Goal: Task Accomplishment & Management: Use online tool/utility

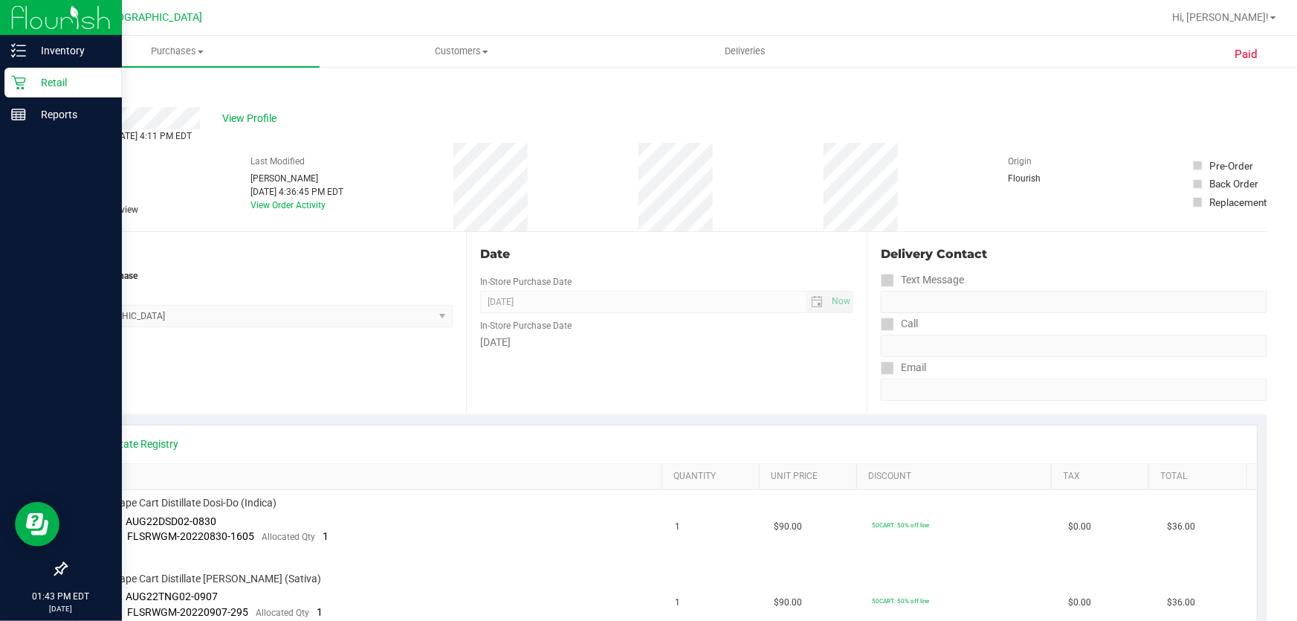
click at [29, 78] on p "Retail" at bounding box center [70, 83] width 89 height 18
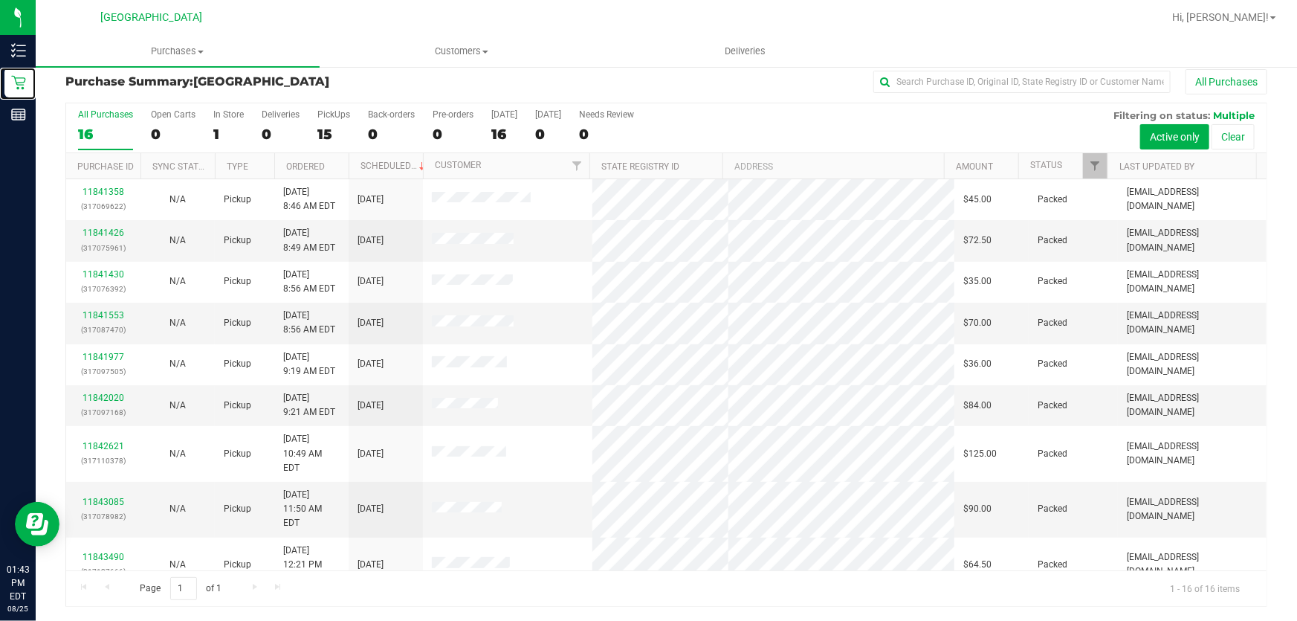
scroll to position [266, 0]
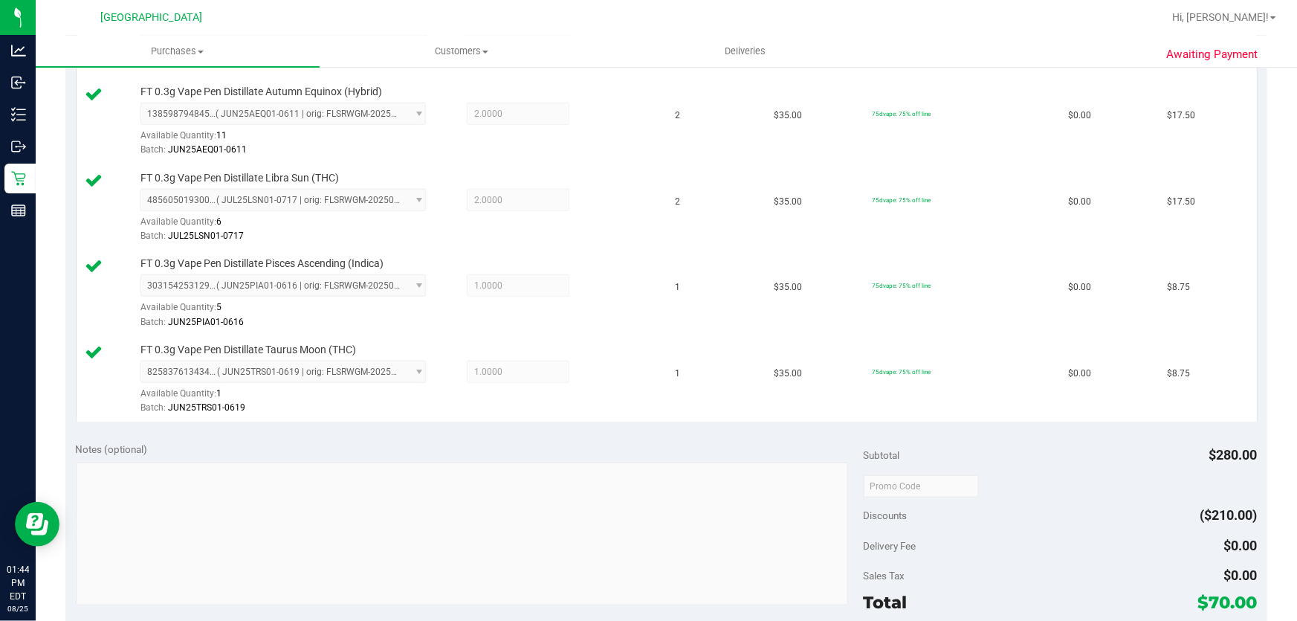
scroll to position [608, 0]
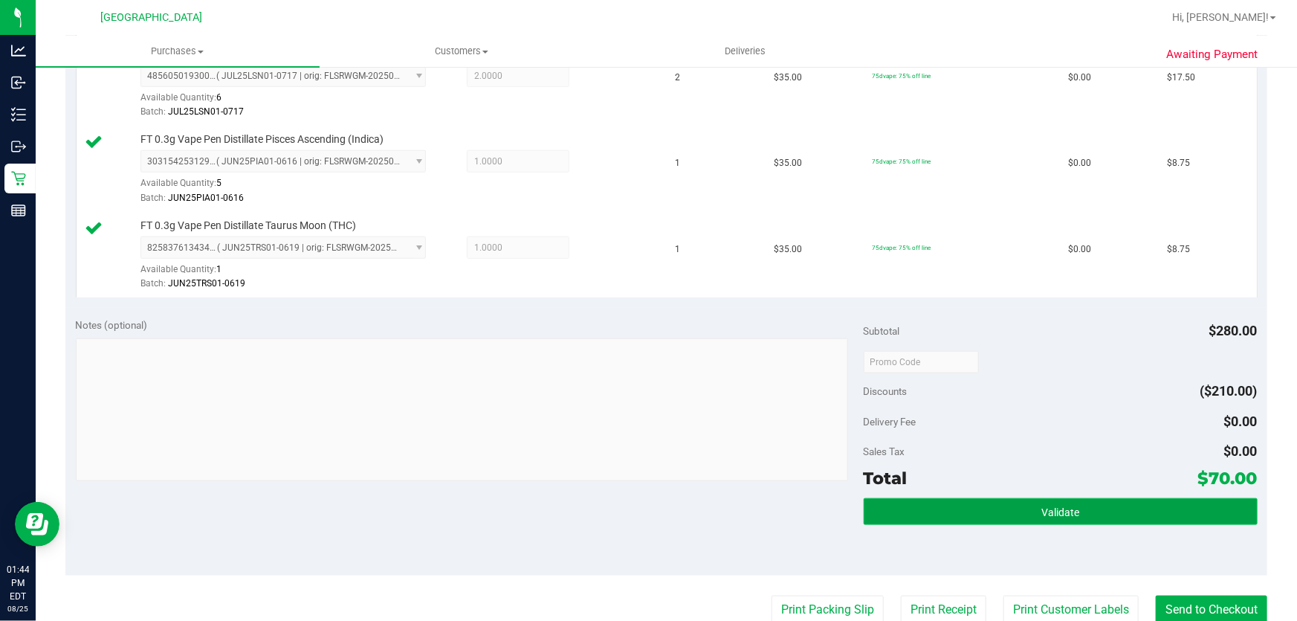
click at [1006, 510] on button "Validate" at bounding box center [1061, 511] width 394 height 27
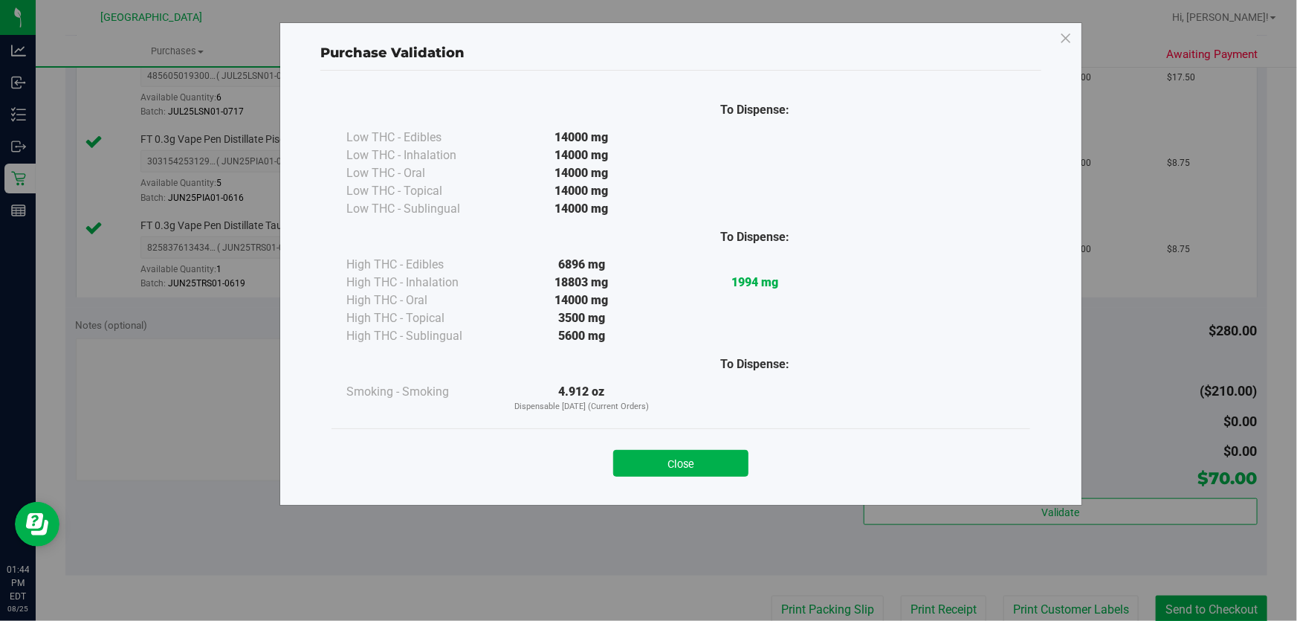
drag, startPoint x: 641, startPoint y: 459, endPoint x: 991, endPoint y: 465, distance: 350.1
click at [644, 459] on button "Close" at bounding box center [680, 463] width 135 height 27
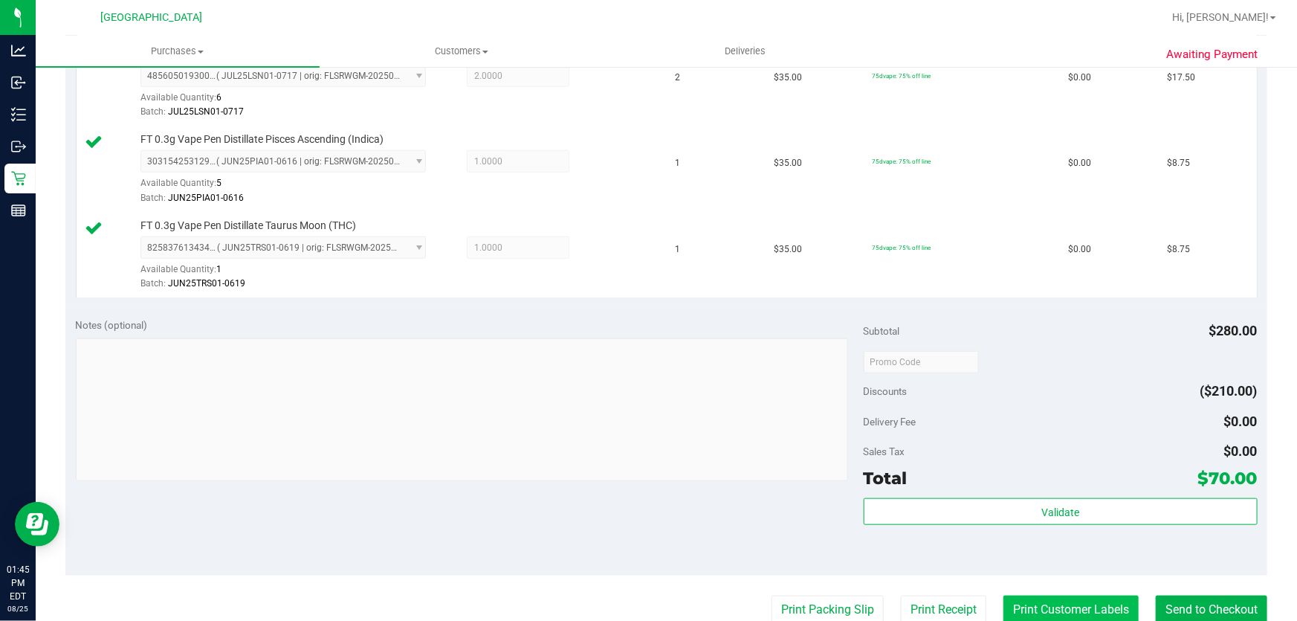
click at [1055, 603] on button "Print Customer Labels" at bounding box center [1070, 609] width 135 height 28
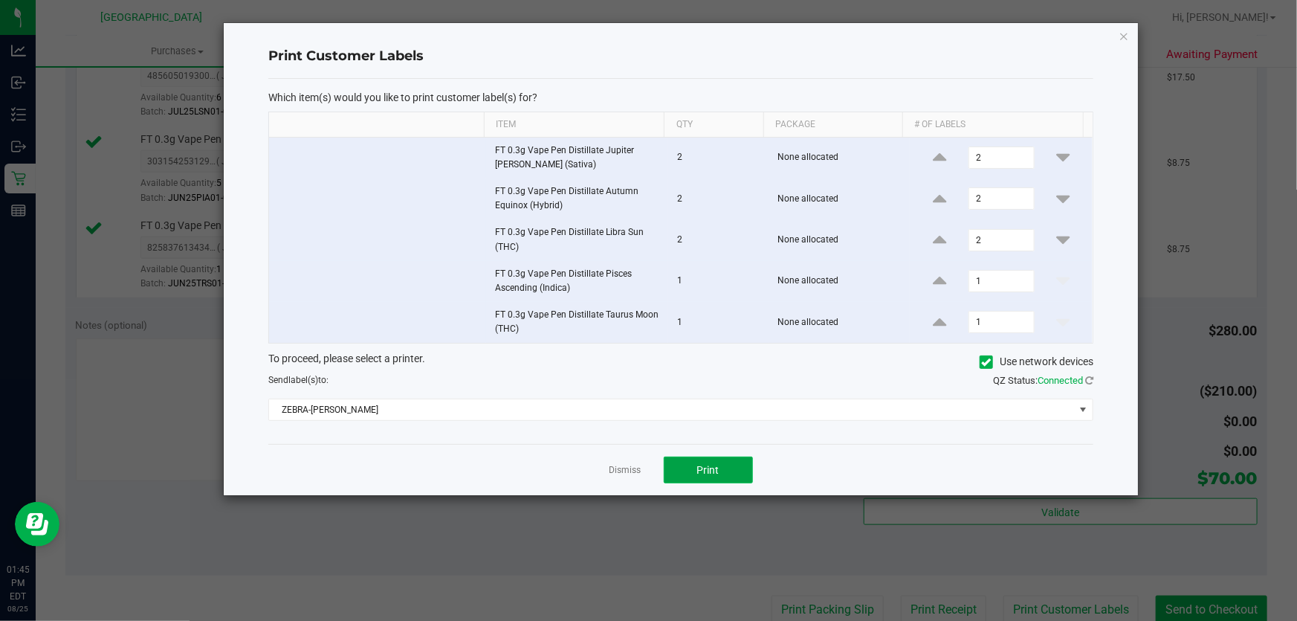
click at [704, 476] on button "Print" at bounding box center [708, 469] width 89 height 27
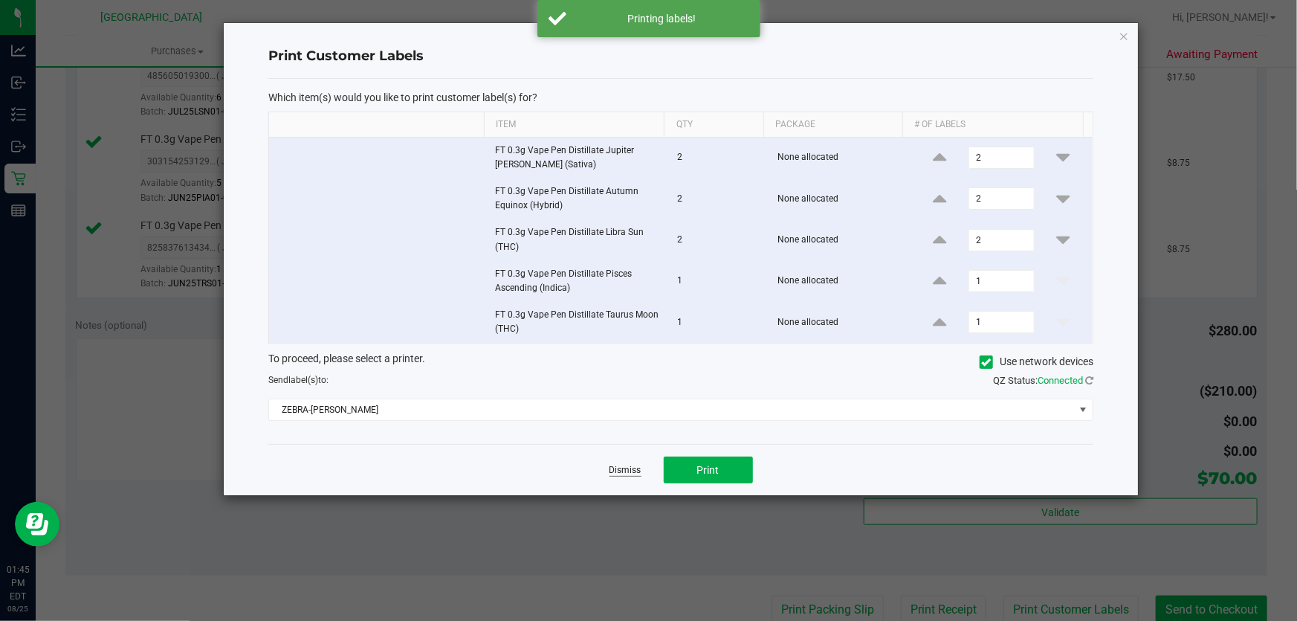
click at [621, 467] on link "Dismiss" at bounding box center [625, 470] width 32 height 13
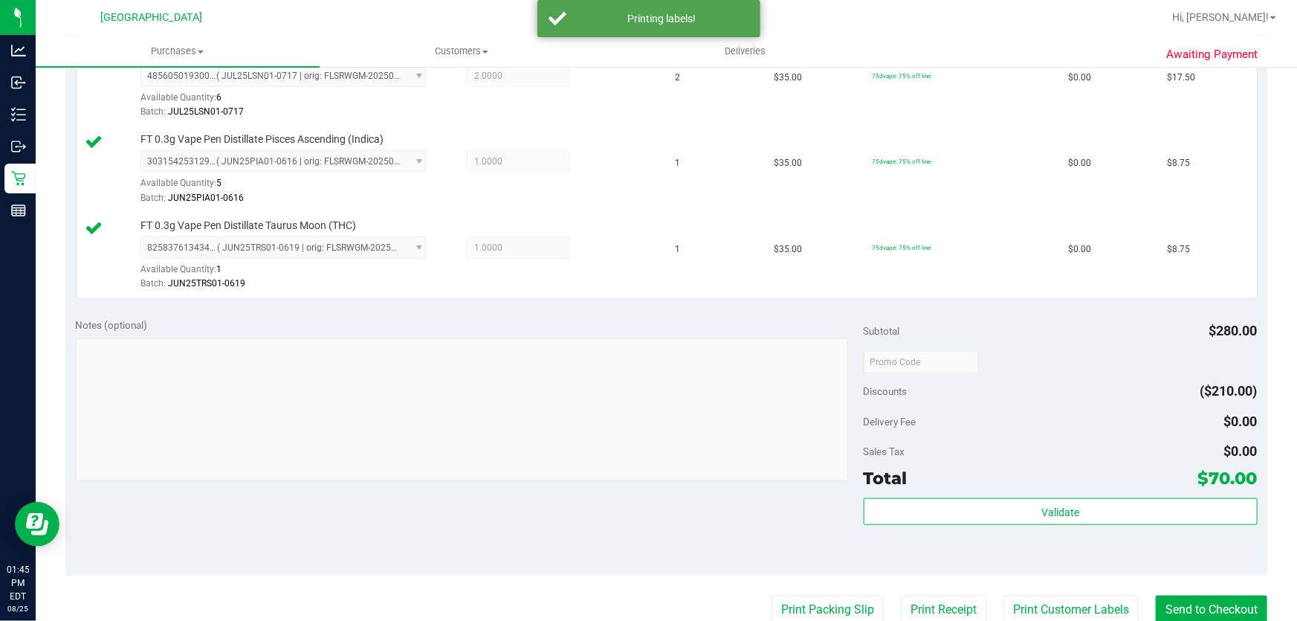
scroll to position [609, 0]
click at [1211, 607] on button "Send to Checkout" at bounding box center [1211, 609] width 111 height 28
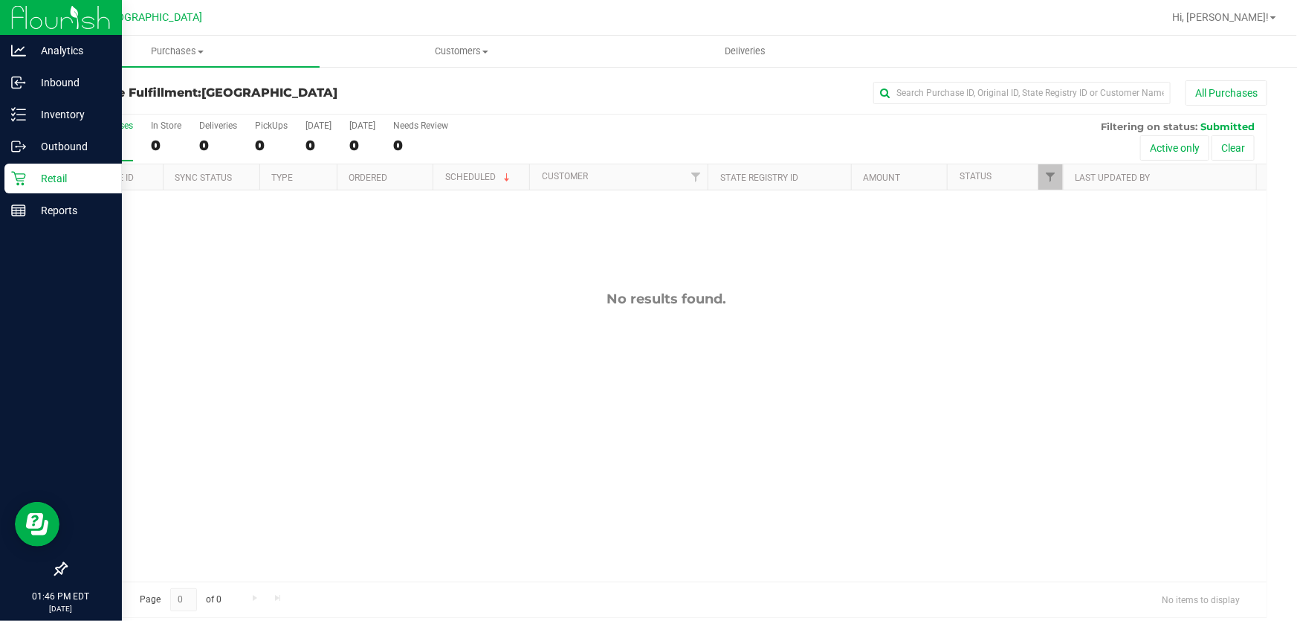
click at [28, 174] on p "Retail" at bounding box center [70, 178] width 89 height 18
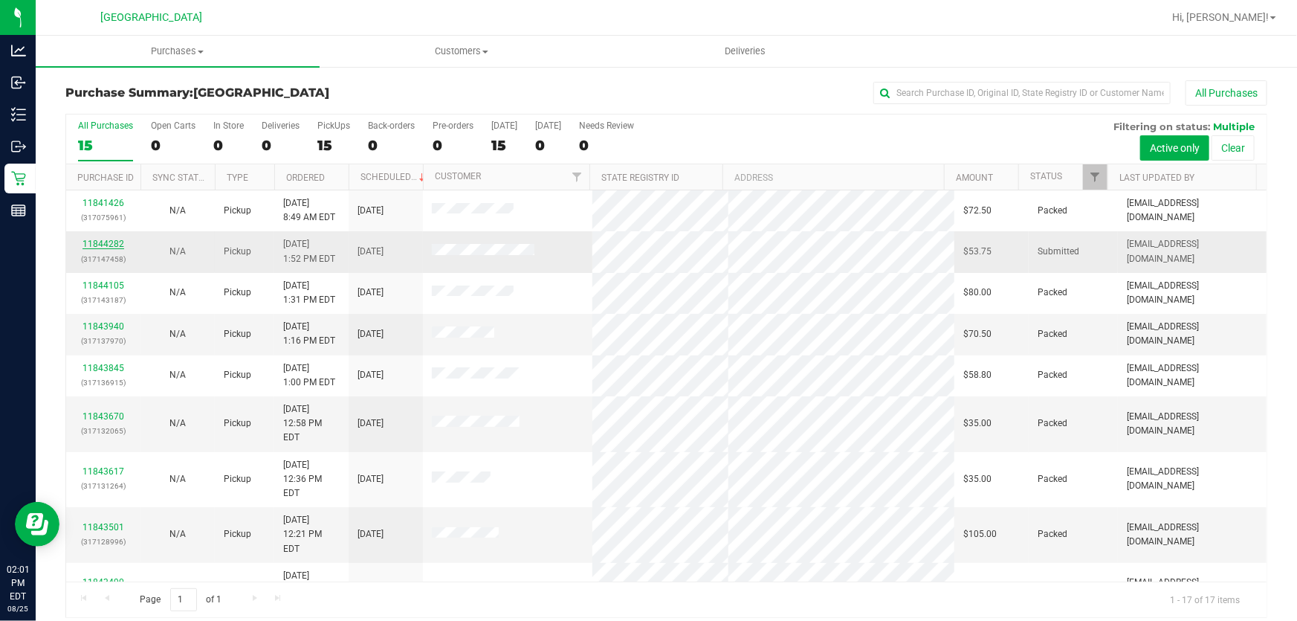
click at [110, 244] on link "11844282" at bounding box center [103, 244] width 42 height 10
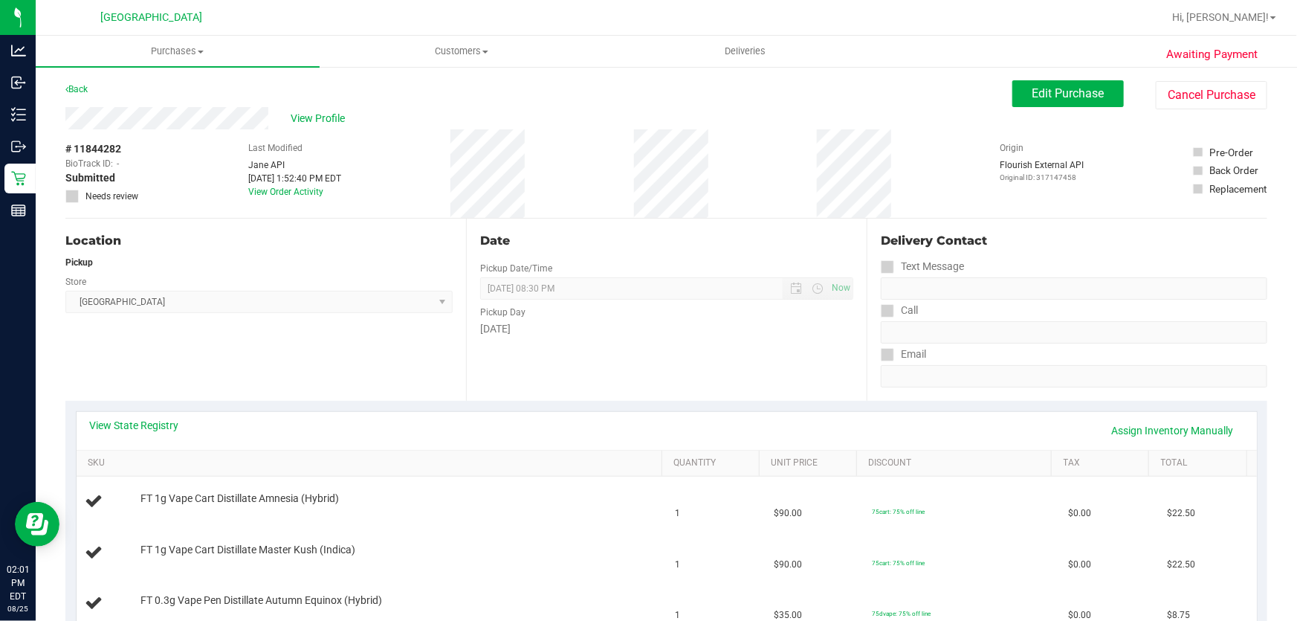
click at [622, 347] on div "Date Pickup Date/Time [DATE] Now [DATE] 08:30 PM Now Pickup Day [DATE]" at bounding box center [666, 309] width 401 height 182
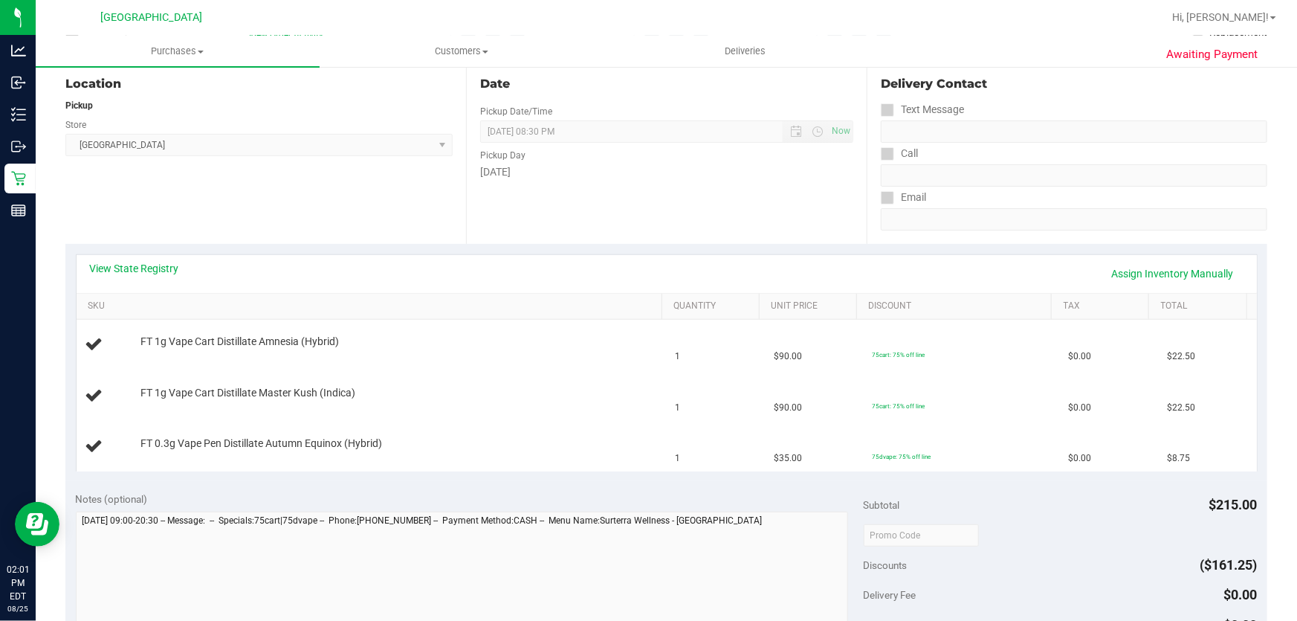
scroll to position [270, 0]
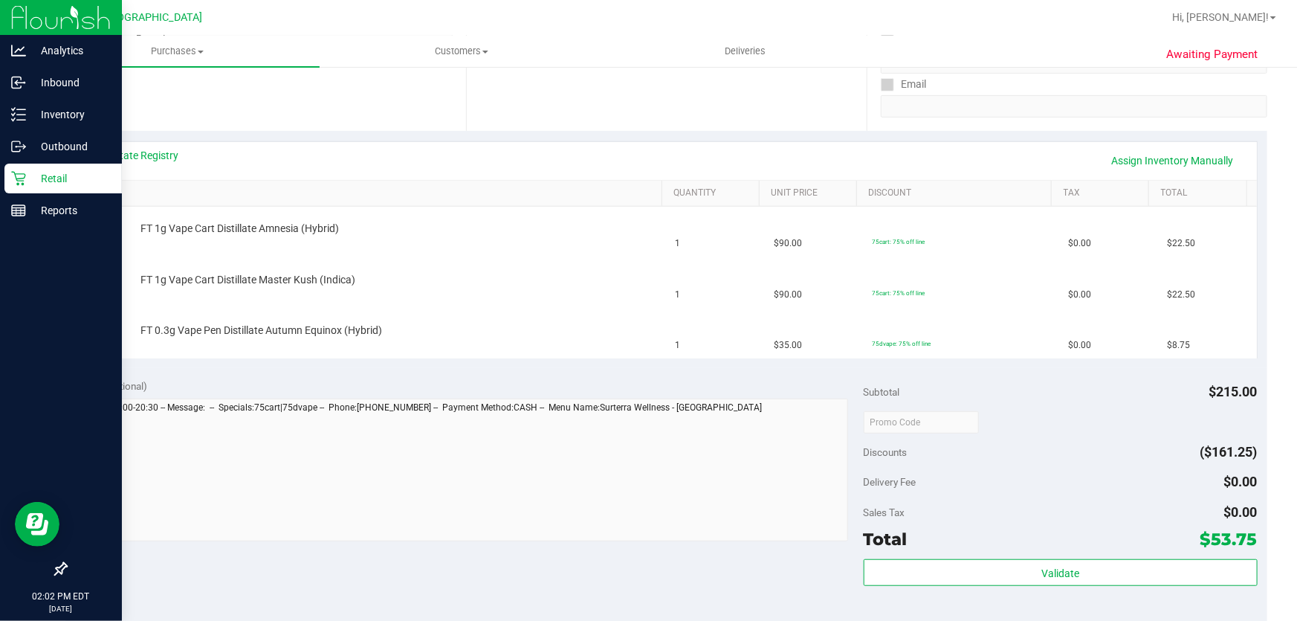
click at [44, 175] on p "Retail" at bounding box center [70, 178] width 89 height 18
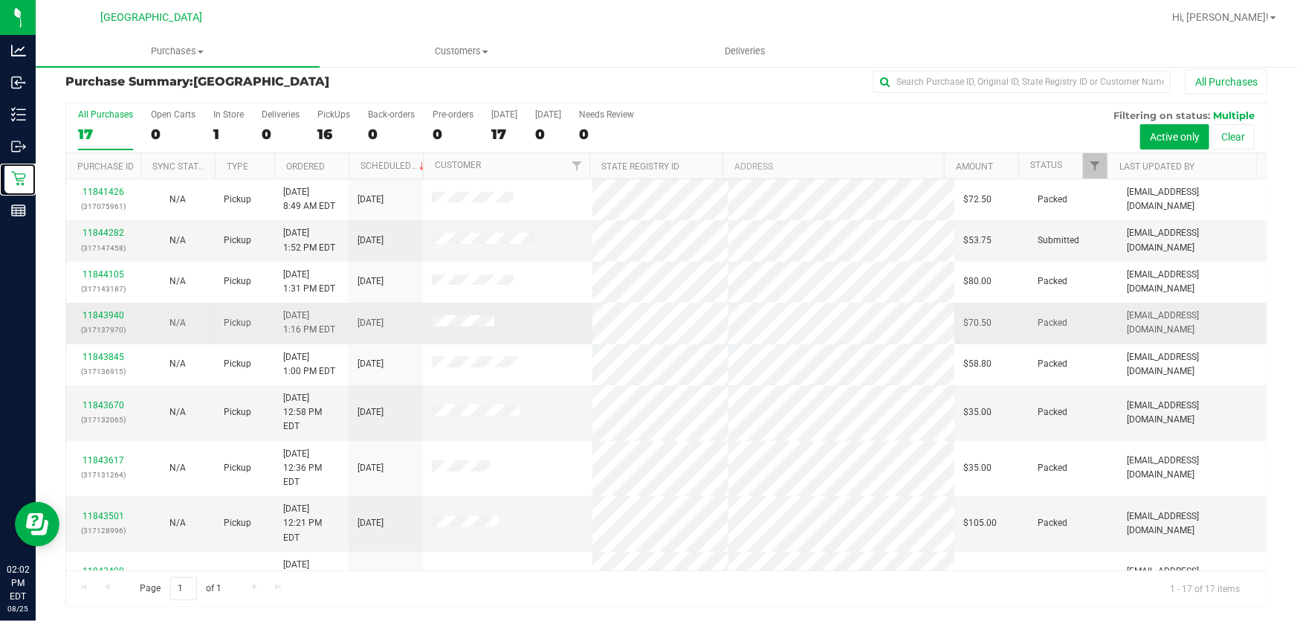
scroll to position [306, 0]
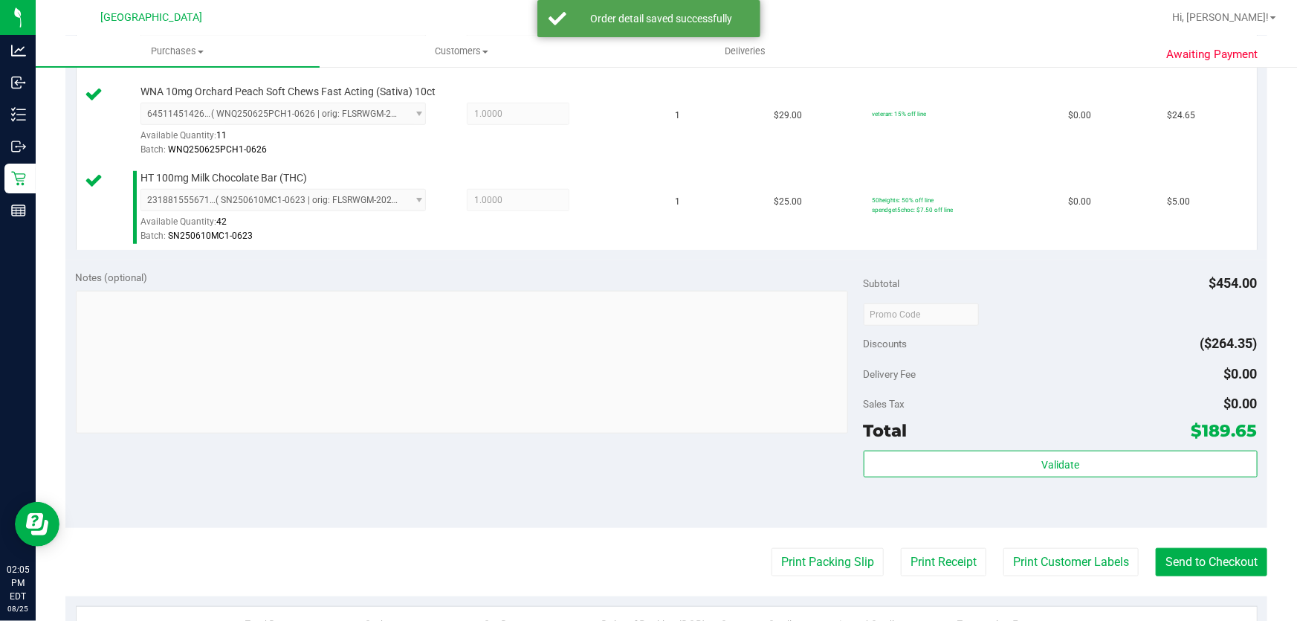
scroll to position [764, 0]
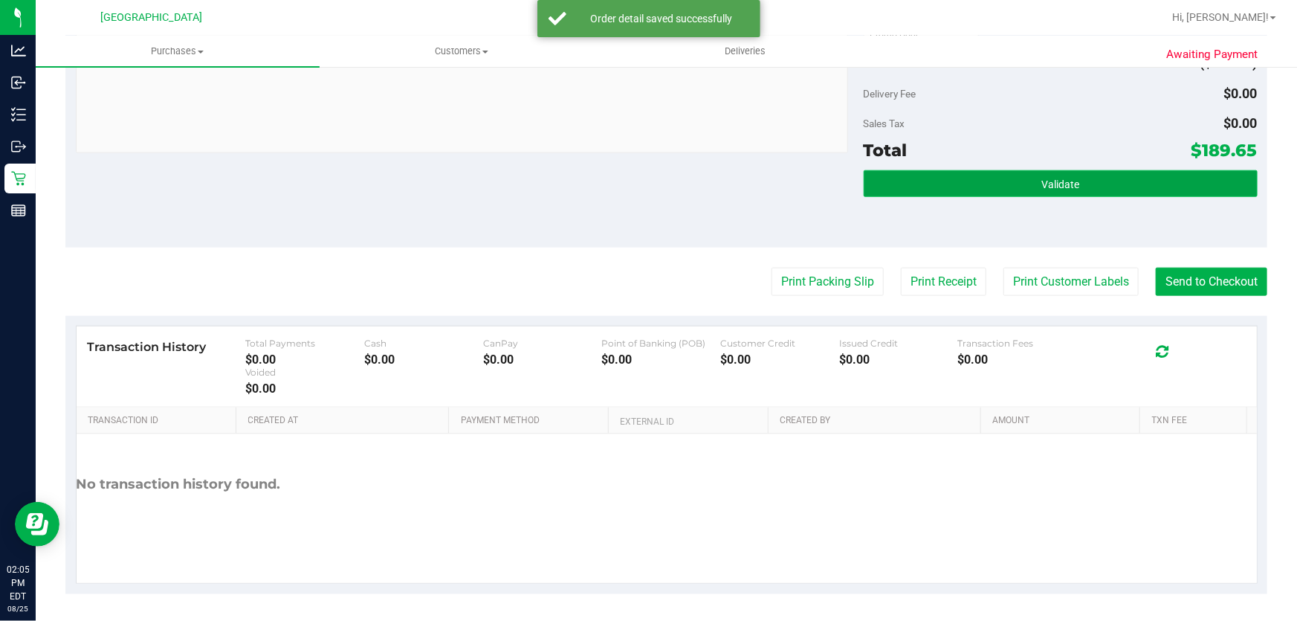
click at [1041, 172] on button "Validate" at bounding box center [1061, 183] width 394 height 27
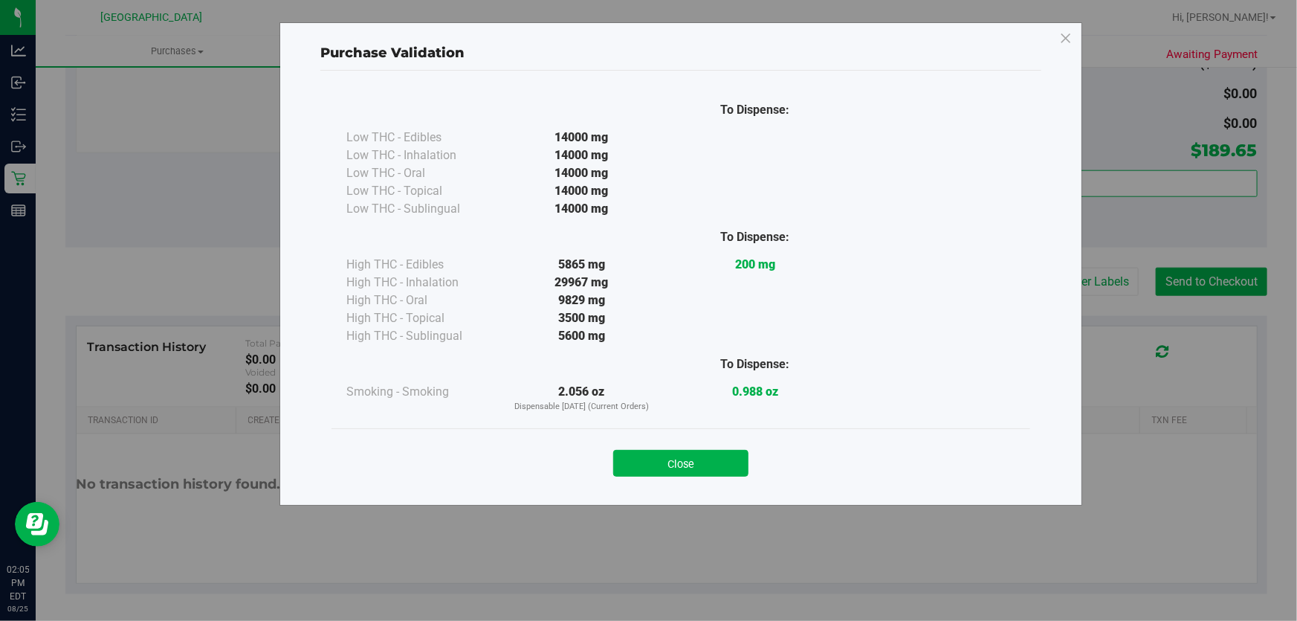
drag, startPoint x: 655, startPoint y: 464, endPoint x: 712, endPoint y: 438, distance: 61.9
click at [658, 464] on button "Close" at bounding box center [680, 463] width 135 height 27
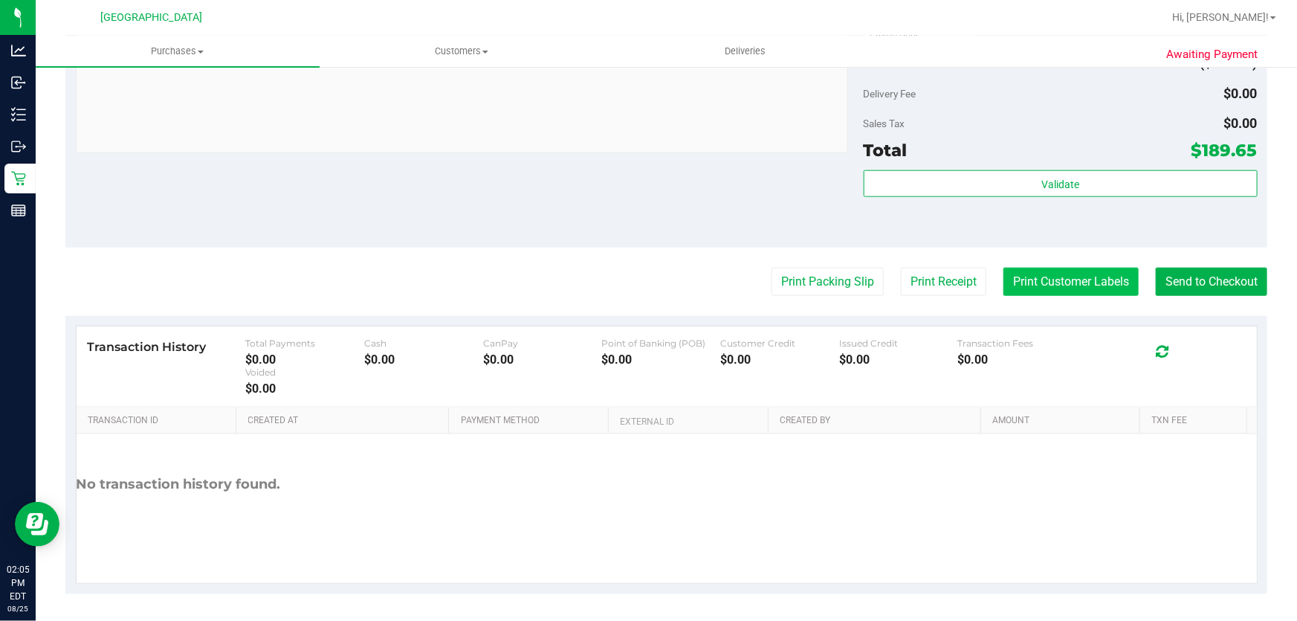
click at [1051, 280] on button "Print Customer Labels" at bounding box center [1070, 282] width 135 height 28
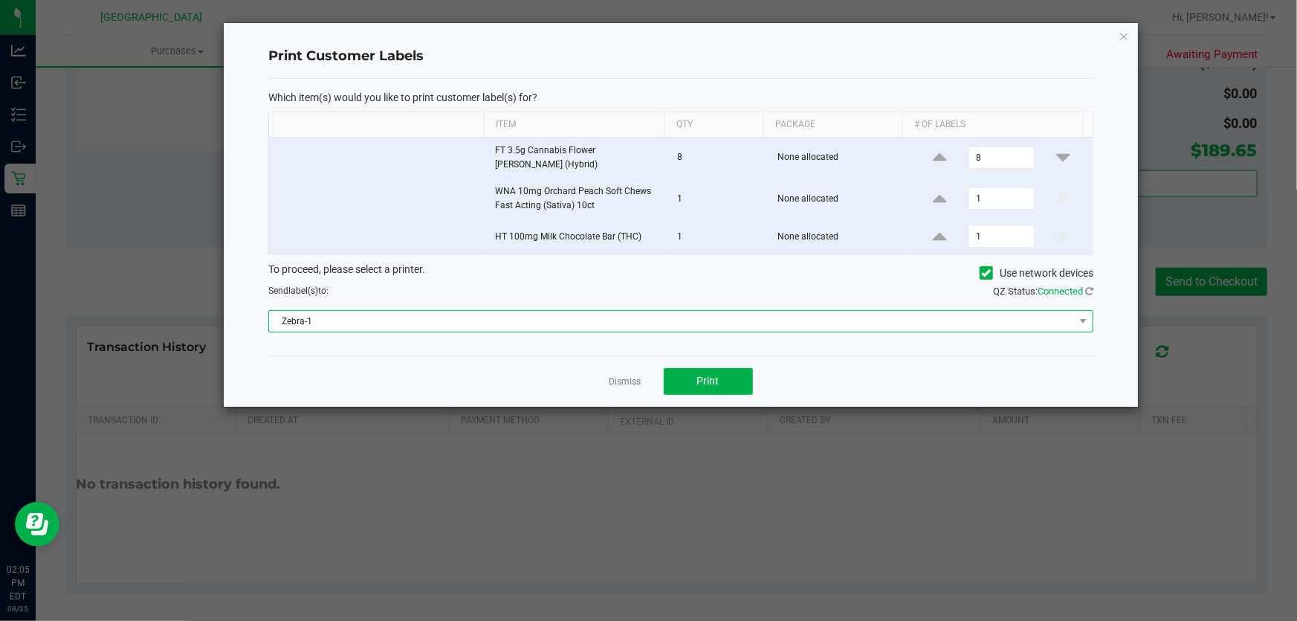
click at [638, 320] on span "Zebra-1" at bounding box center [671, 321] width 805 height 21
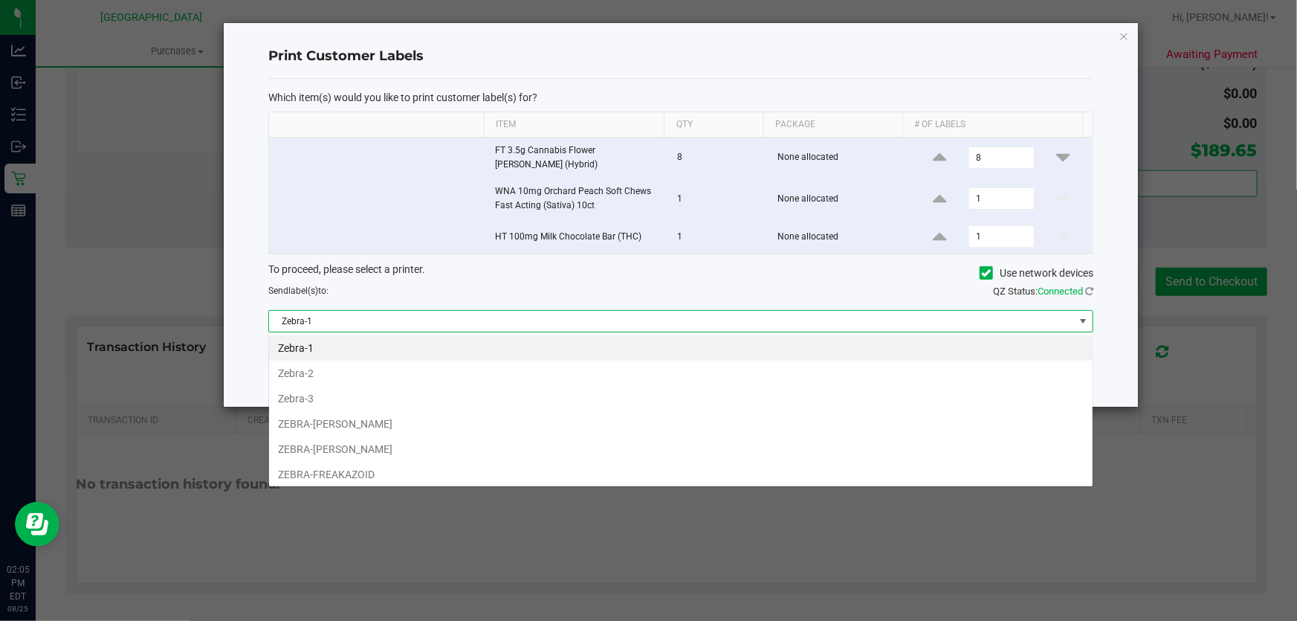
scroll to position [22, 825]
click at [428, 423] on li "ZEBRA-[PERSON_NAME]" at bounding box center [680, 423] width 823 height 25
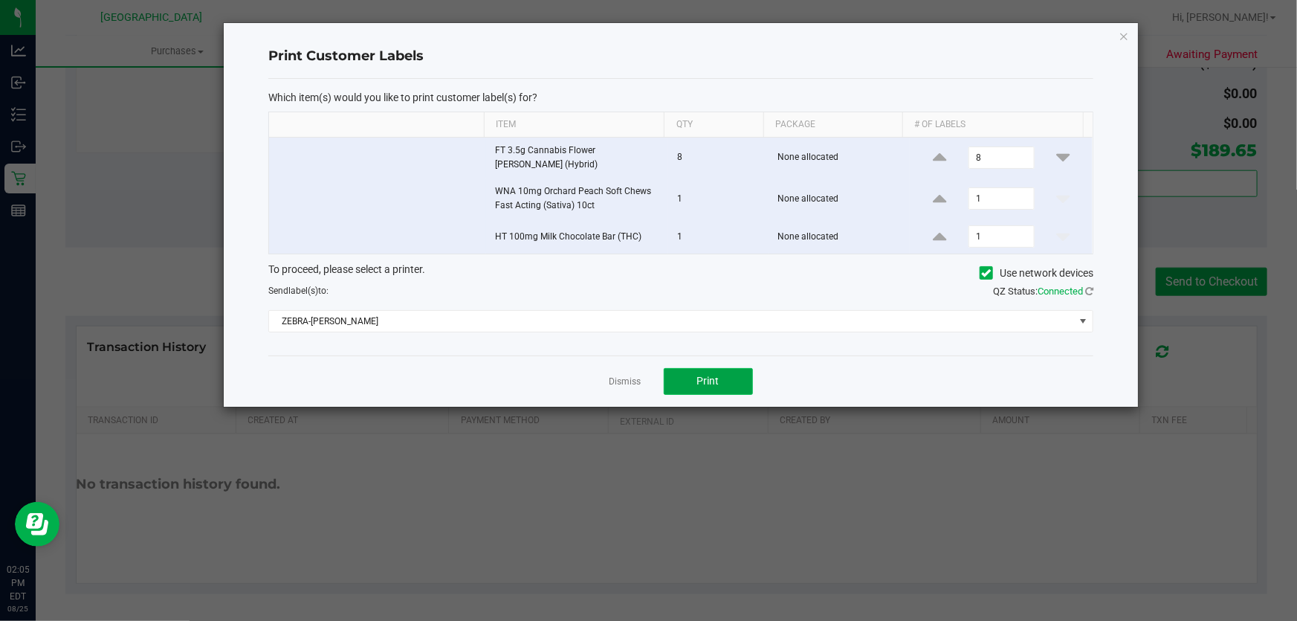
click at [704, 386] on button "Print" at bounding box center [708, 381] width 89 height 27
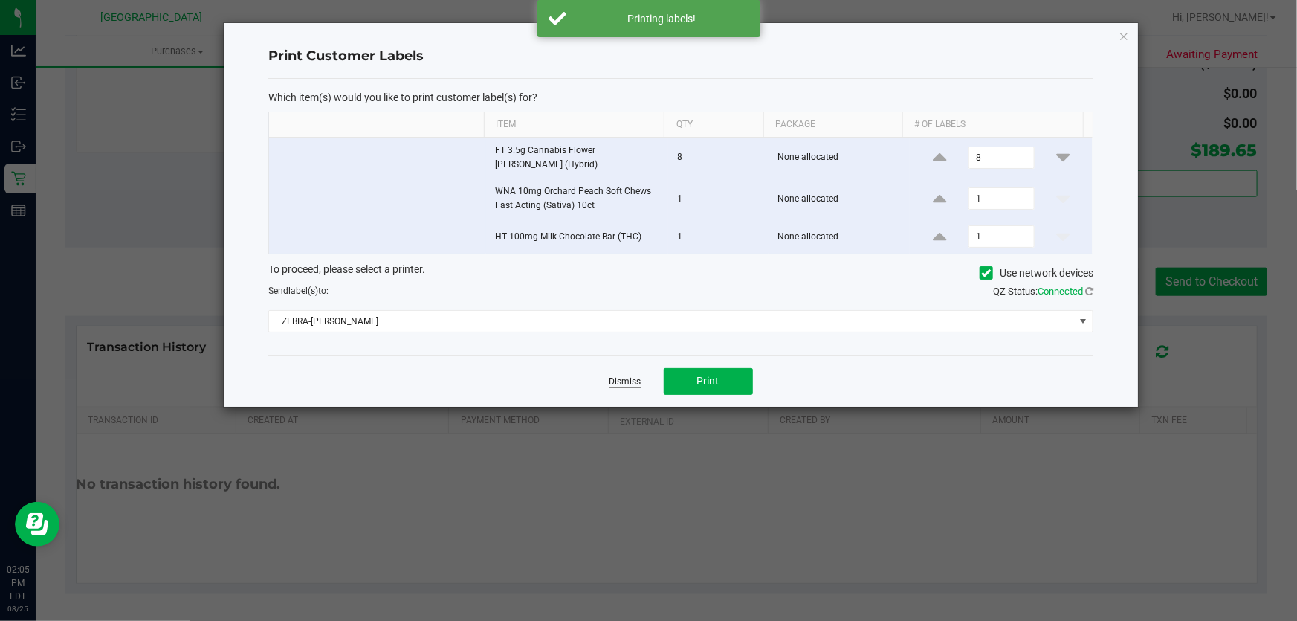
click at [631, 378] on link "Dismiss" at bounding box center [625, 381] width 32 height 13
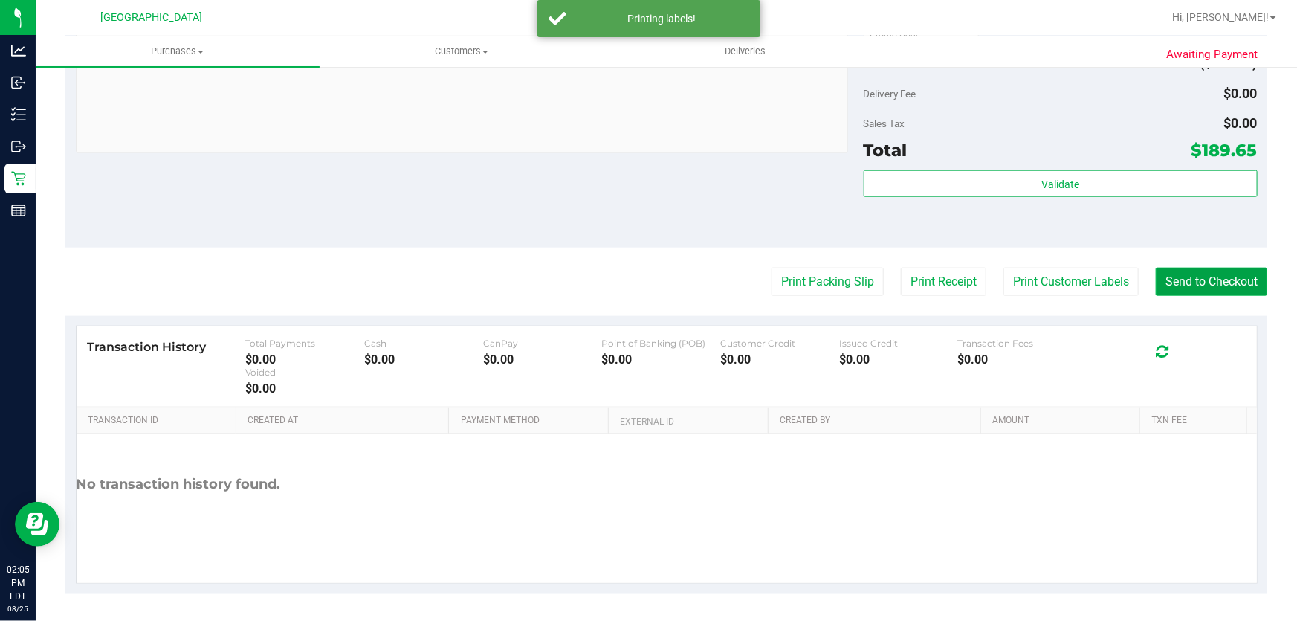
click at [1180, 274] on button "Send to Checkout" at bounding box center [1211, 282] width 111 height 28
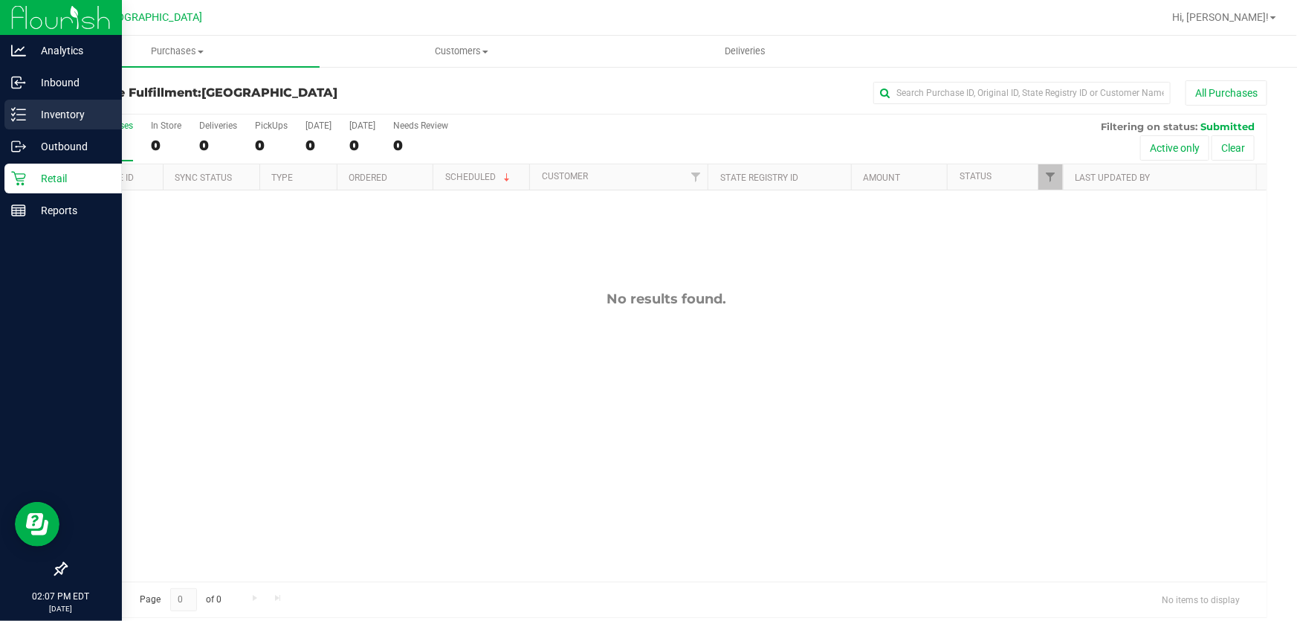
click at [33, 110] on p "Inventory" at bounding box center [70, 115] width 89 height 18
click at [34, 110] on p "Inventory" at bounding box center [70, 115] width 89 height 18
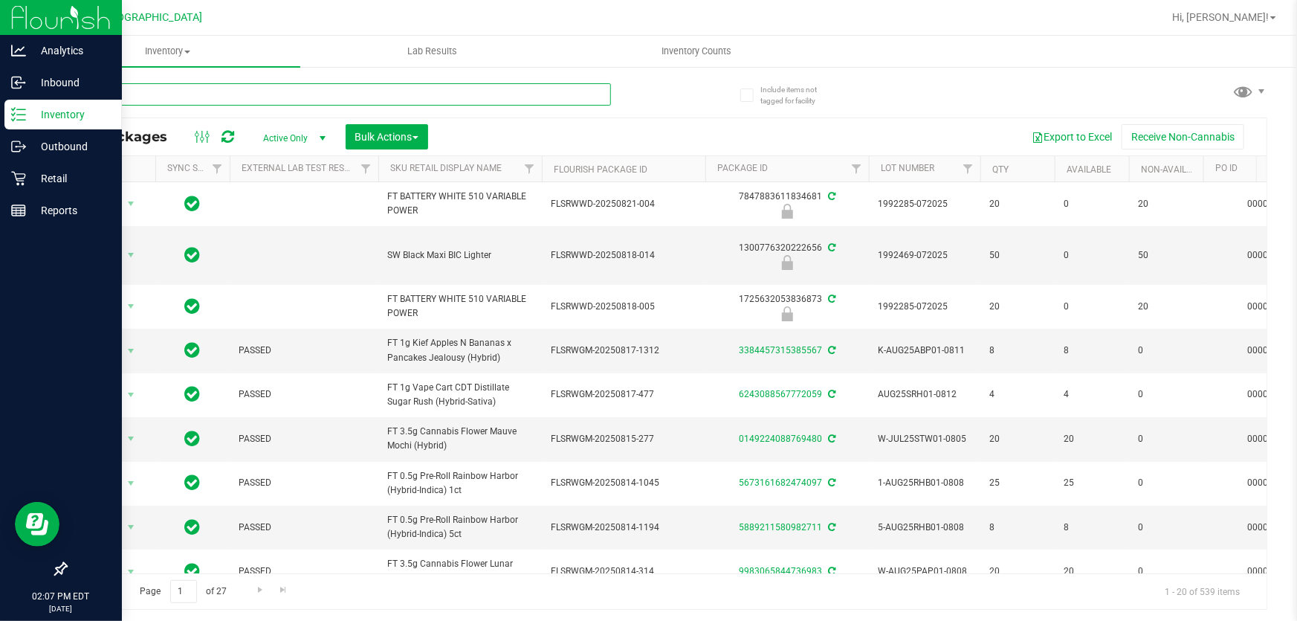
click at [244, 98] on input "text" at bounding box center [337, 94] width 545 height 22
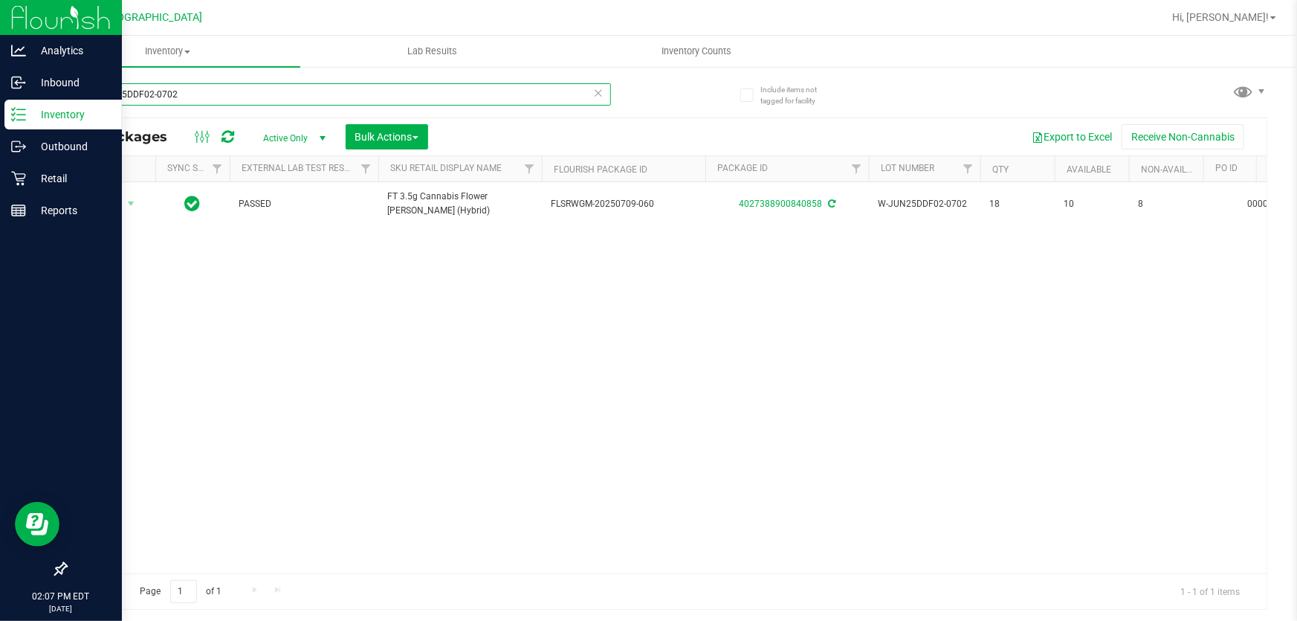
type input "W-JUN25DDF02-0702"
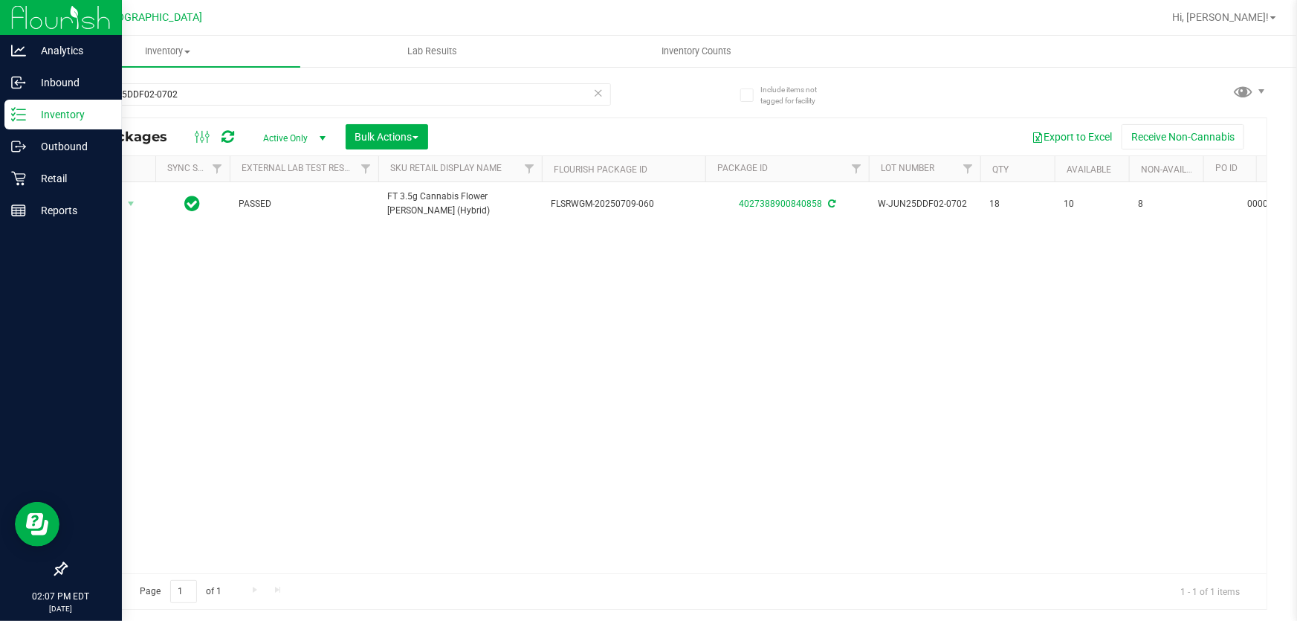
click at [800, 406] on div "Action Action Adjust qty Create package Edit attributes Global inventory Locate…" at bounding box center [666, 377] width 1200 height 391
click at [598, 88] on icon at bounding box center [598, 92] width 10 height 18
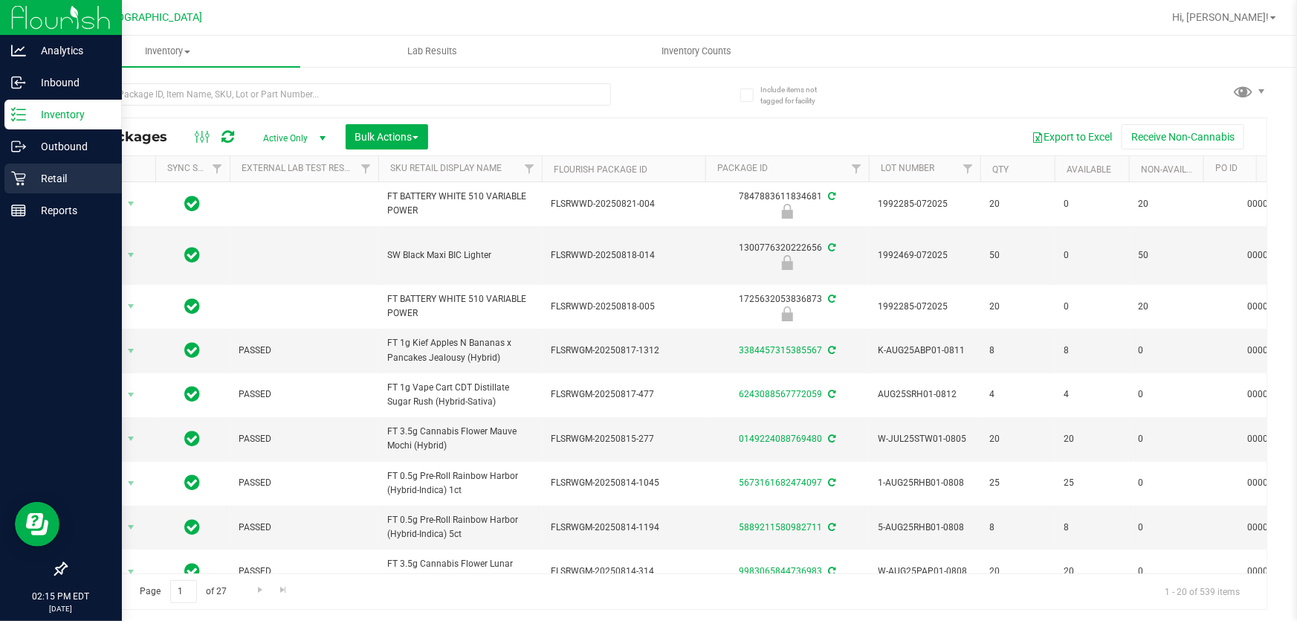
click at [27, 170] on p "Retail" at bounding box center [70, 178] width 89 height 18
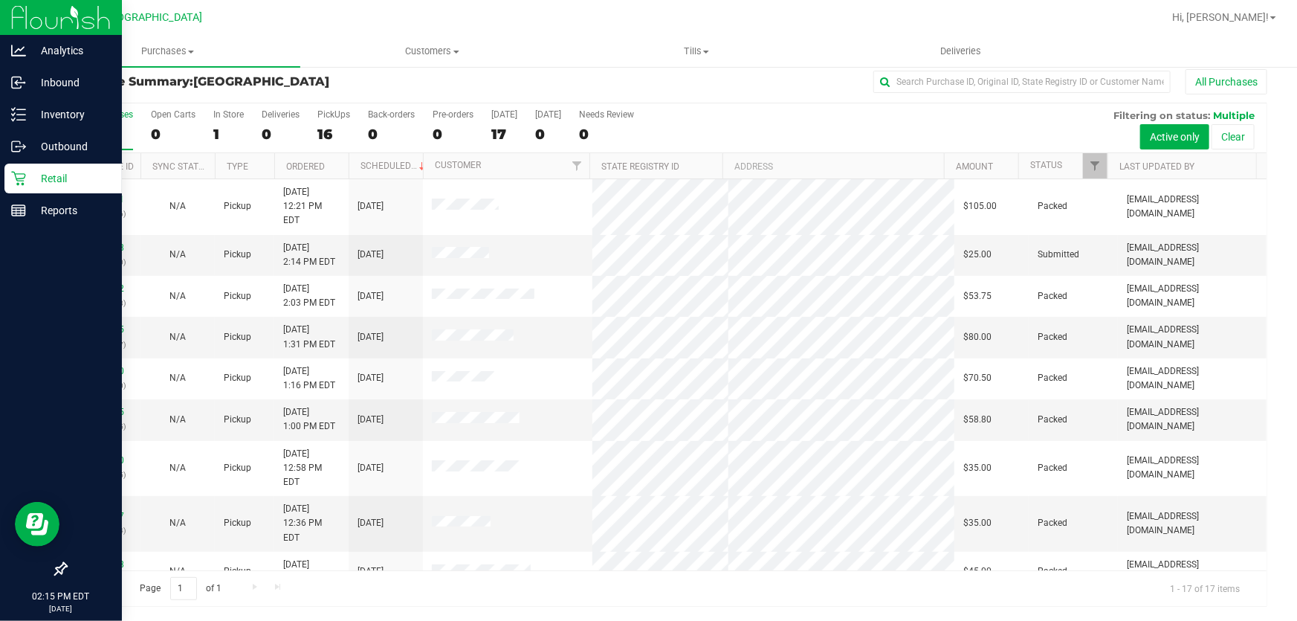
scroll to position [306, 0]
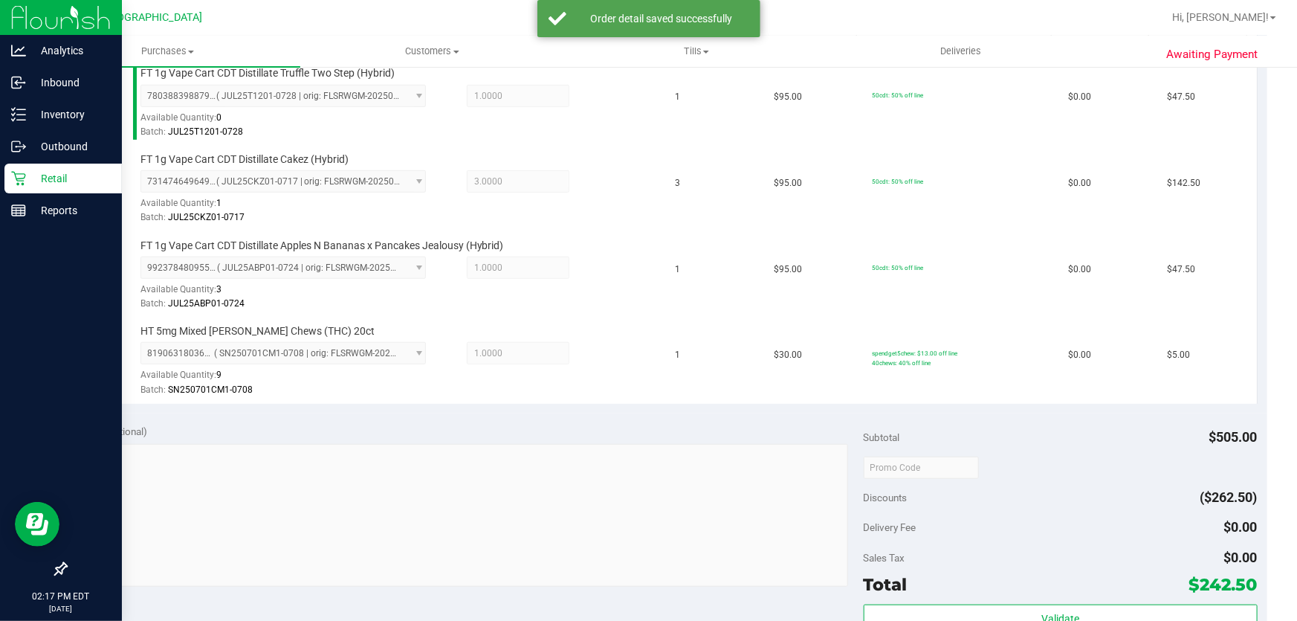
scroll to position [687, 0]
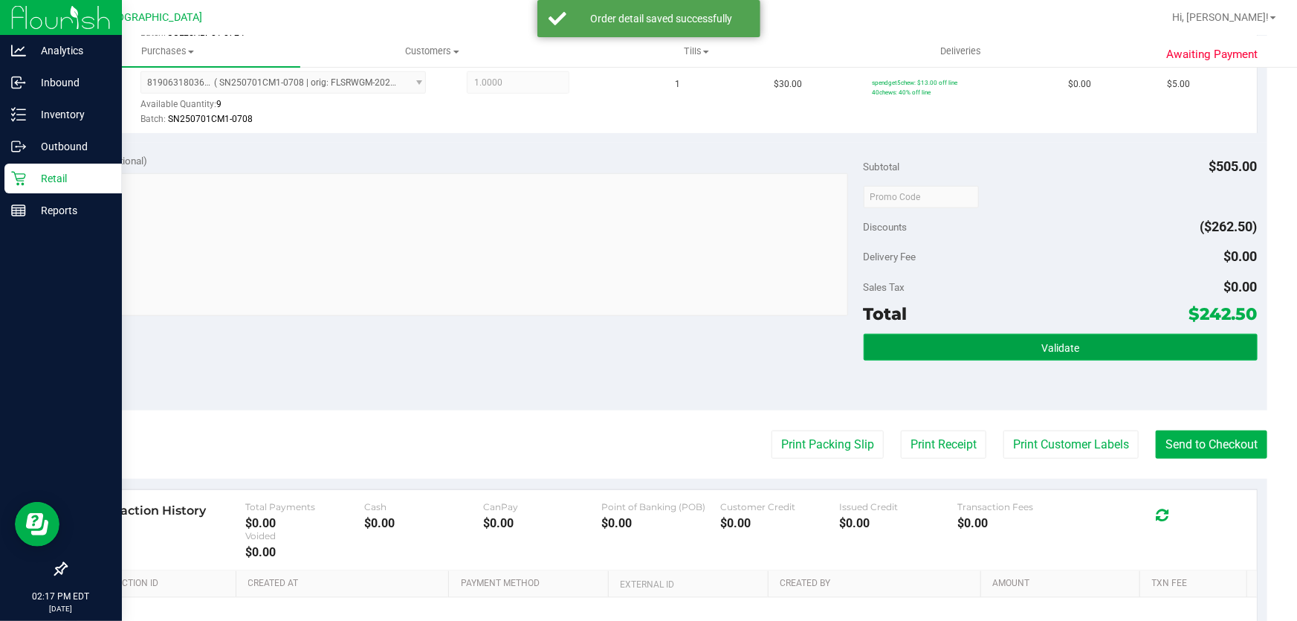
click at [1041, 347] on span "Validate" at bounding box center [1060, 348] width 38 height 12
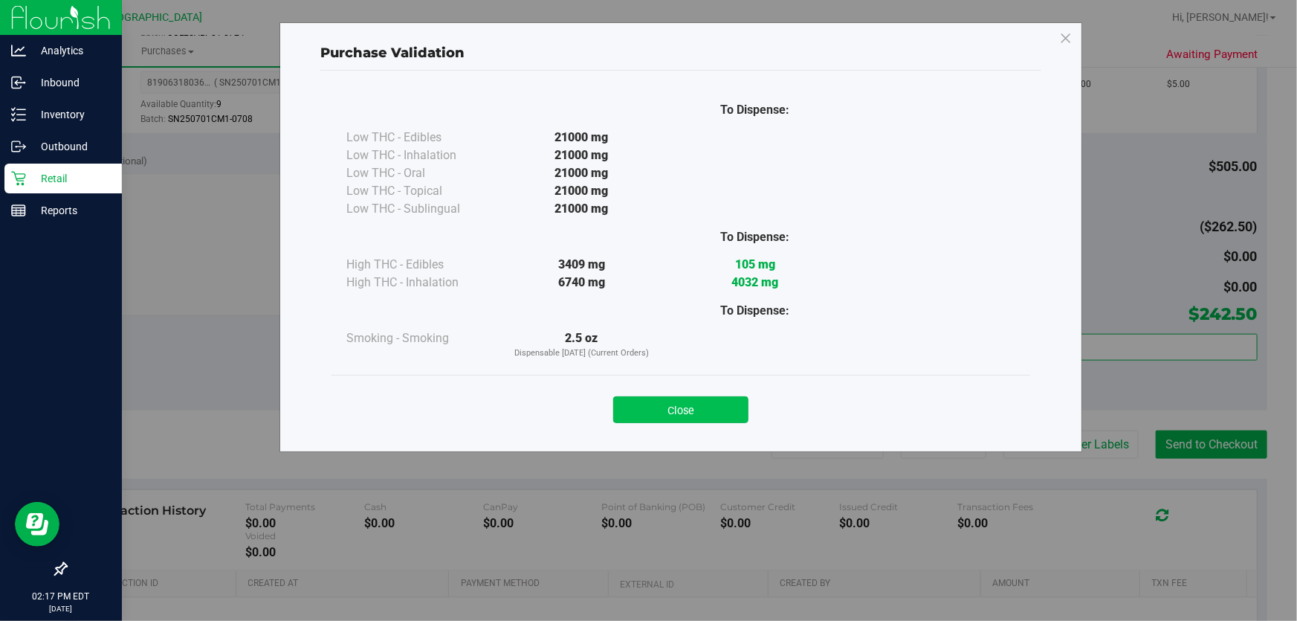
click at [699, 404] on button "Close" at bounding box center [680, 409] width 135 height 27
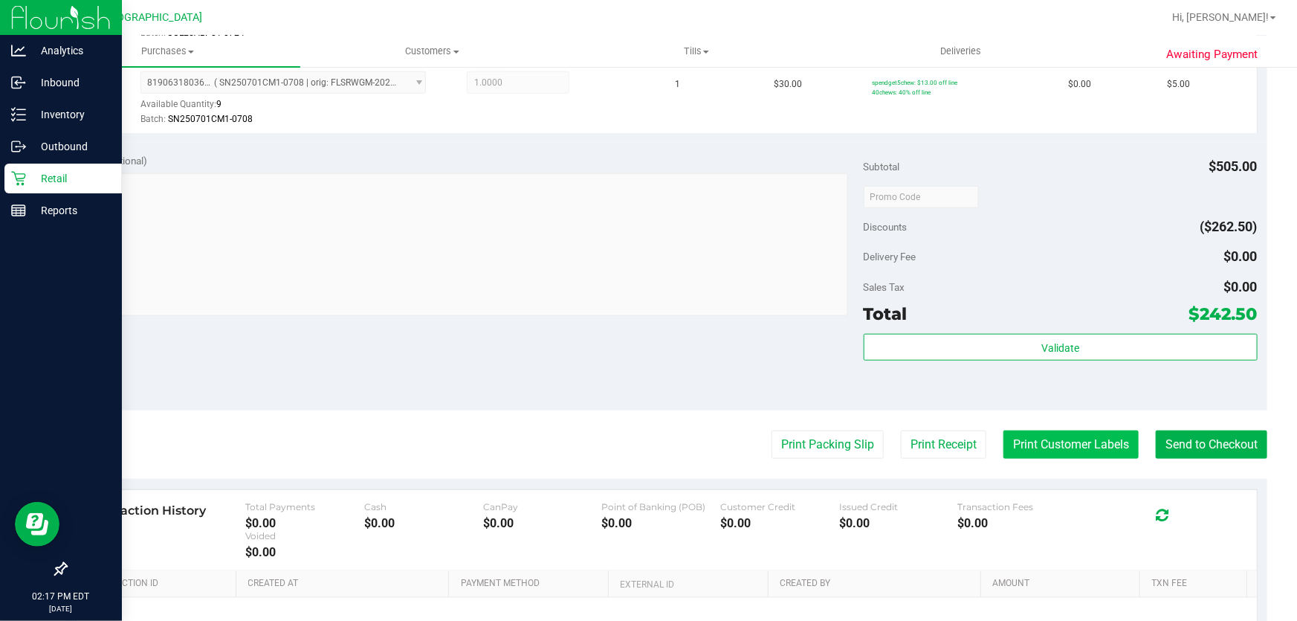
click at [1060, 433] on button "Print Customer Labels" at bounding box center [1070, 444] width 135 height 28
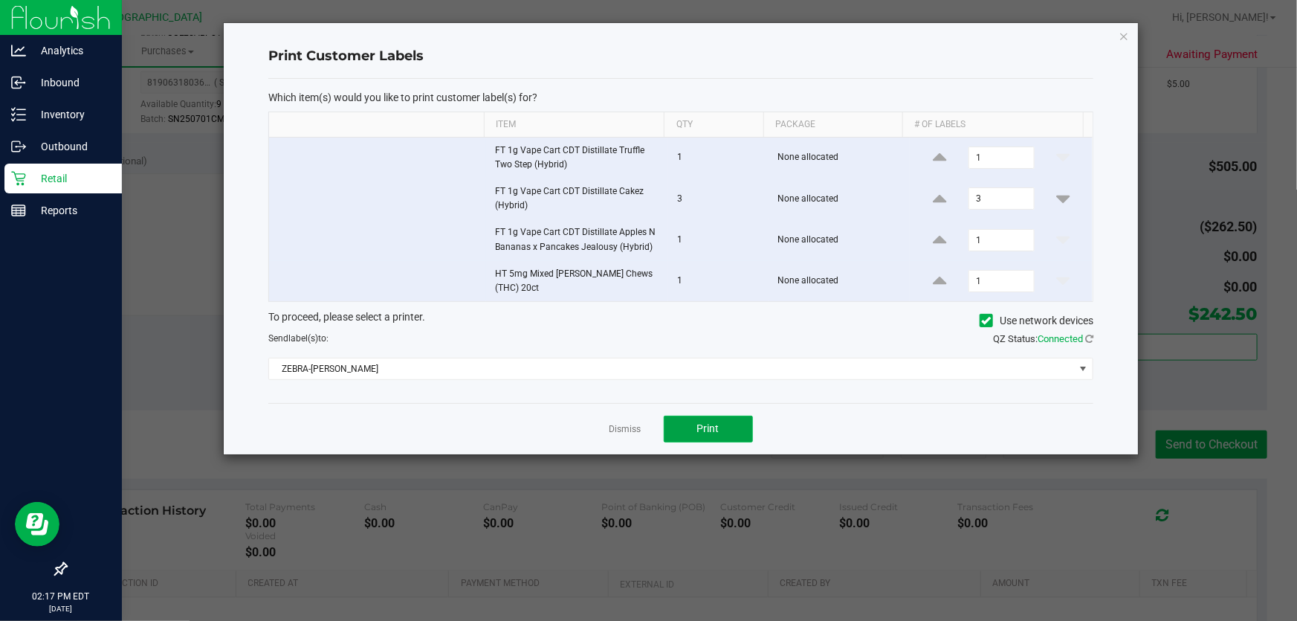
click at [720, 415] on button "Print" at bounding box center [708, 428] width 89 height 27
click at [625, 424] on link "Dismiss" at bounding box center [625, 429] width 32 height 13
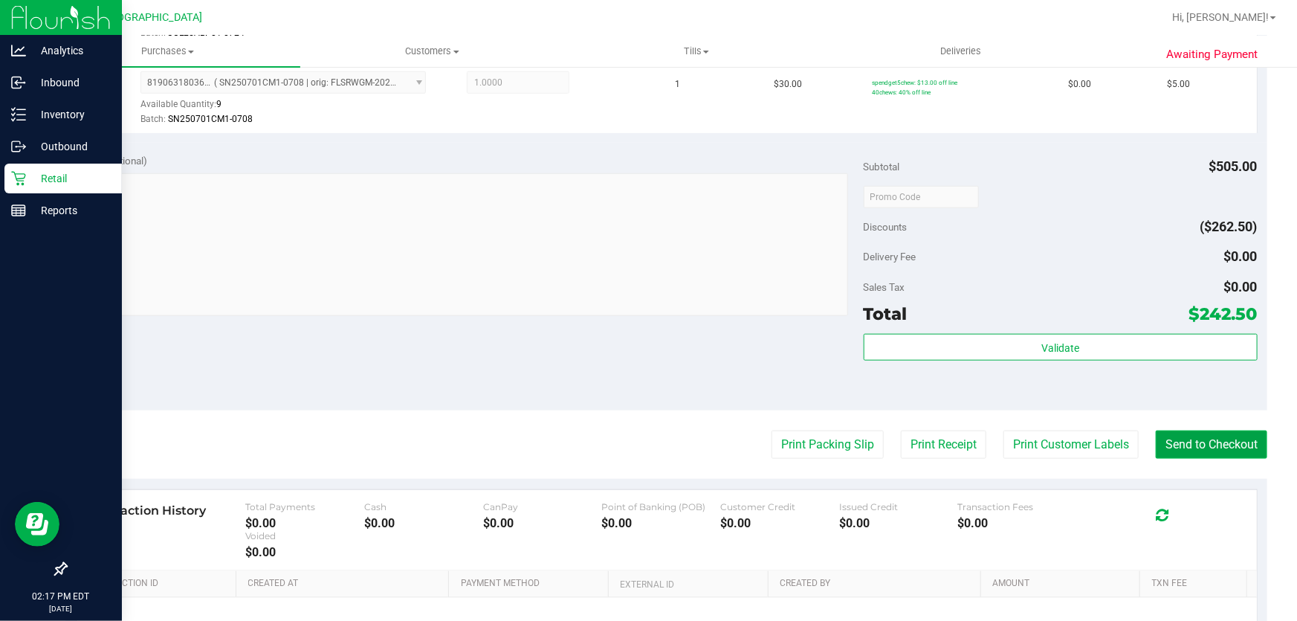
click at [1228, 448] on button "Send to Checkout" at bounding box center [1211, 444] width 111 height 28
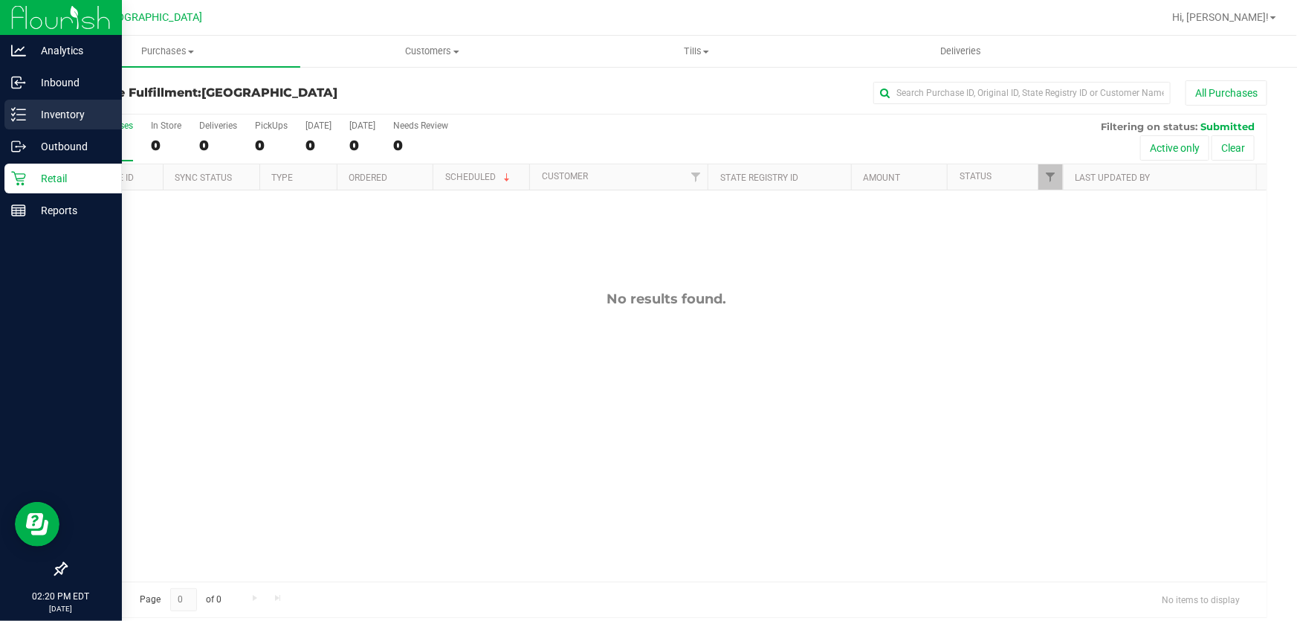
click at [45, 111] on p "Inventory" at bounding box center [70, 115] width 89 height 18
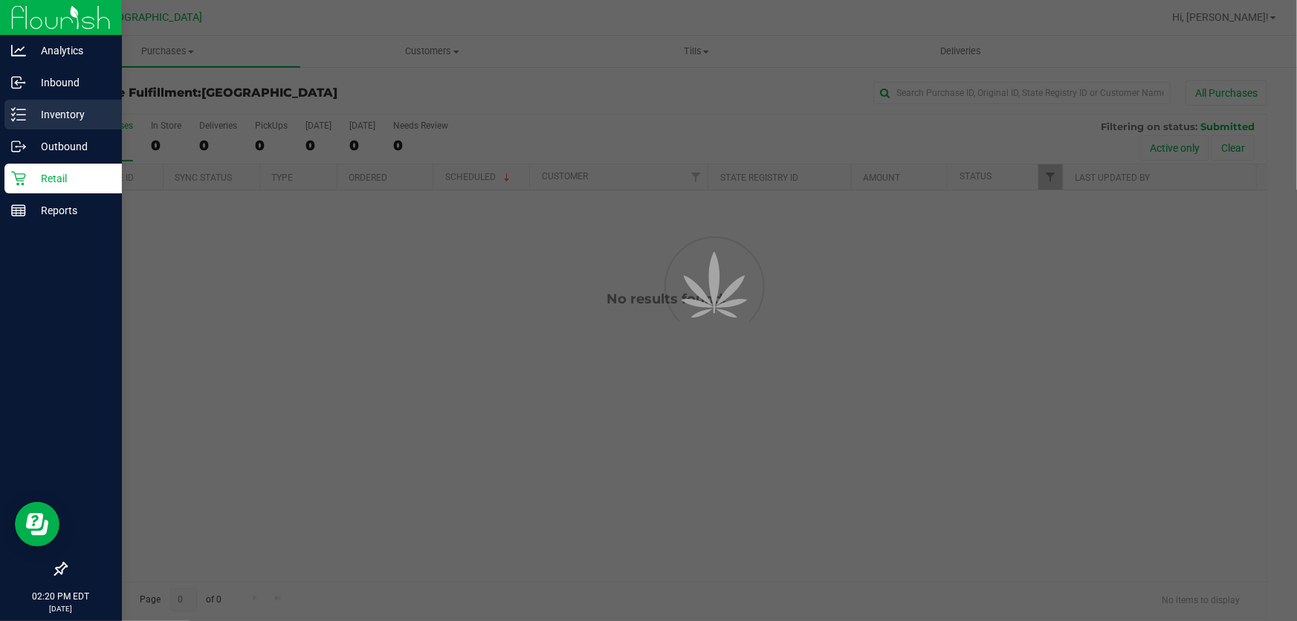
click at [45, 111] on p "Inventory" at bounding box center [70, 115] width 89 height 18
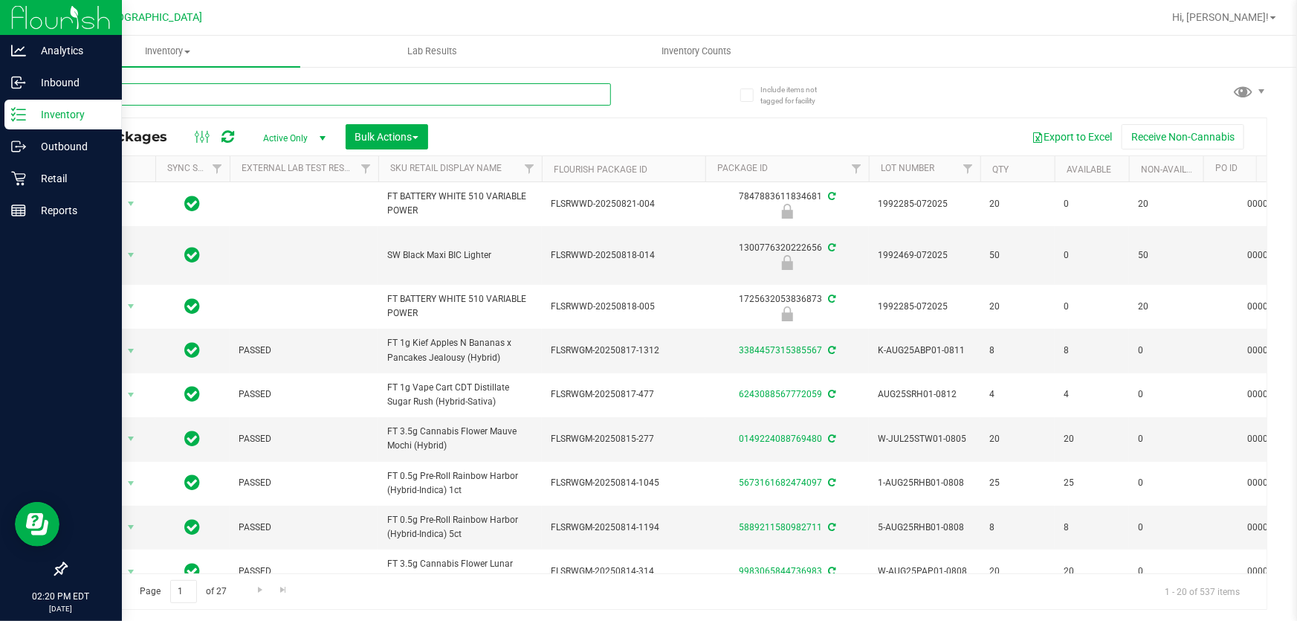
click at [188, 94] on input "text" at bounding box center [337, 94] width 545 height 22
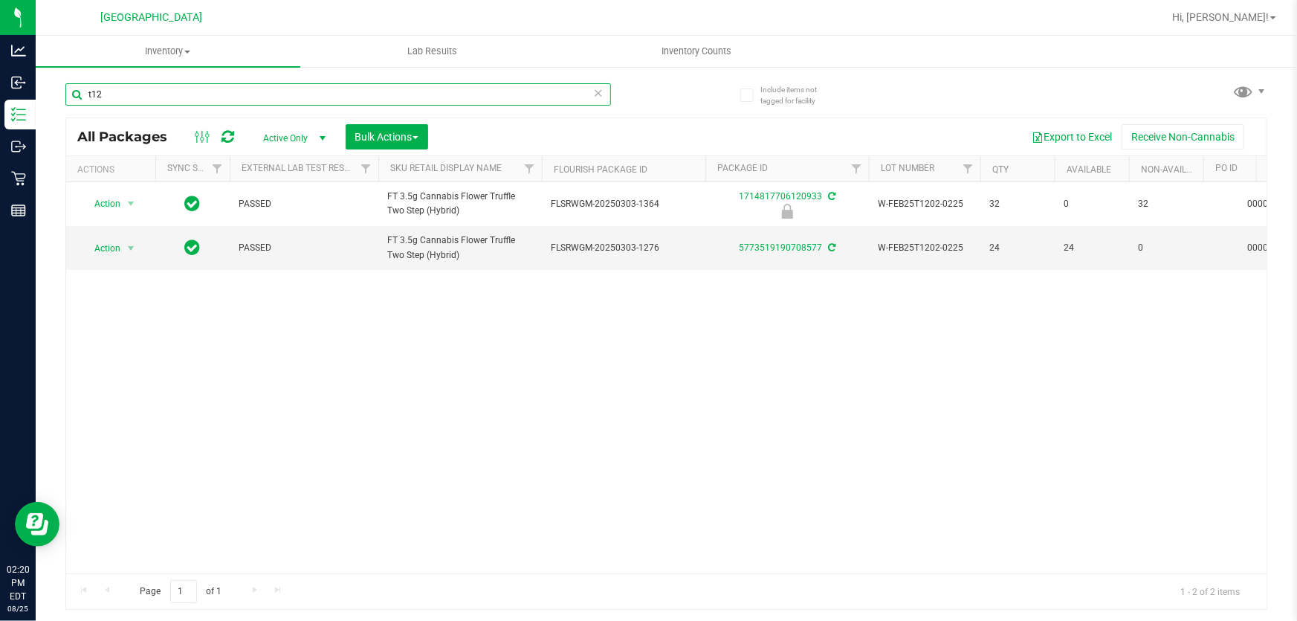
type input "t12"
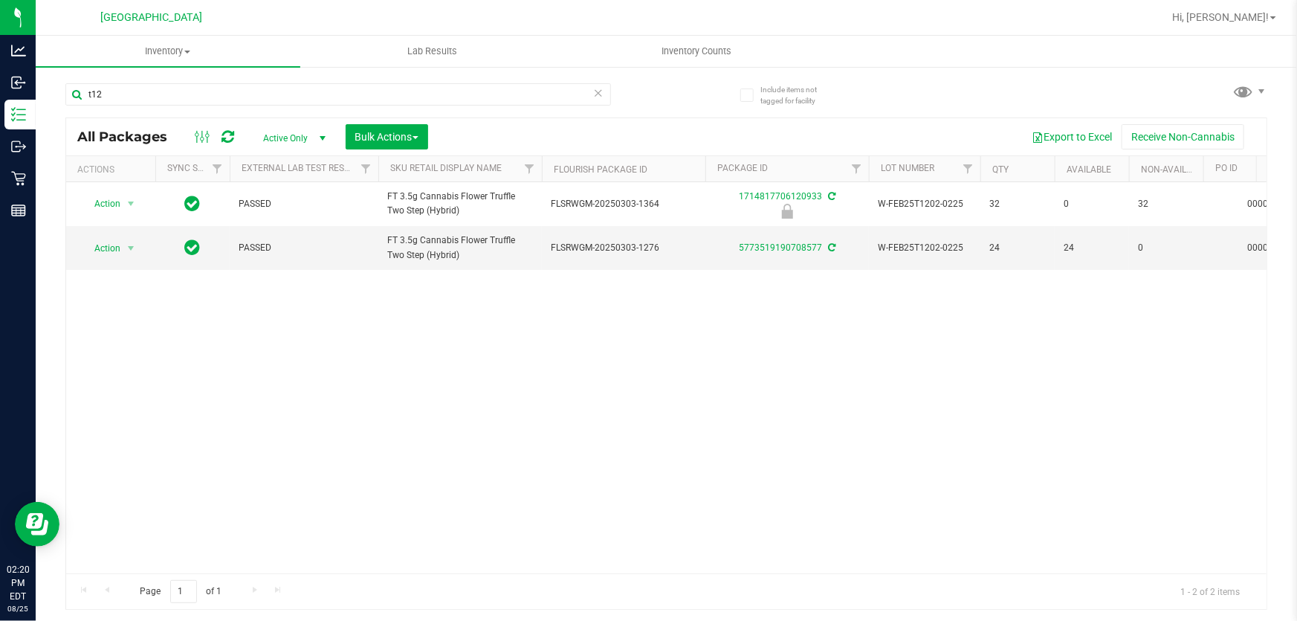
click at [597, 94] on icon at bounding box center [598, 92] width 10 height 18
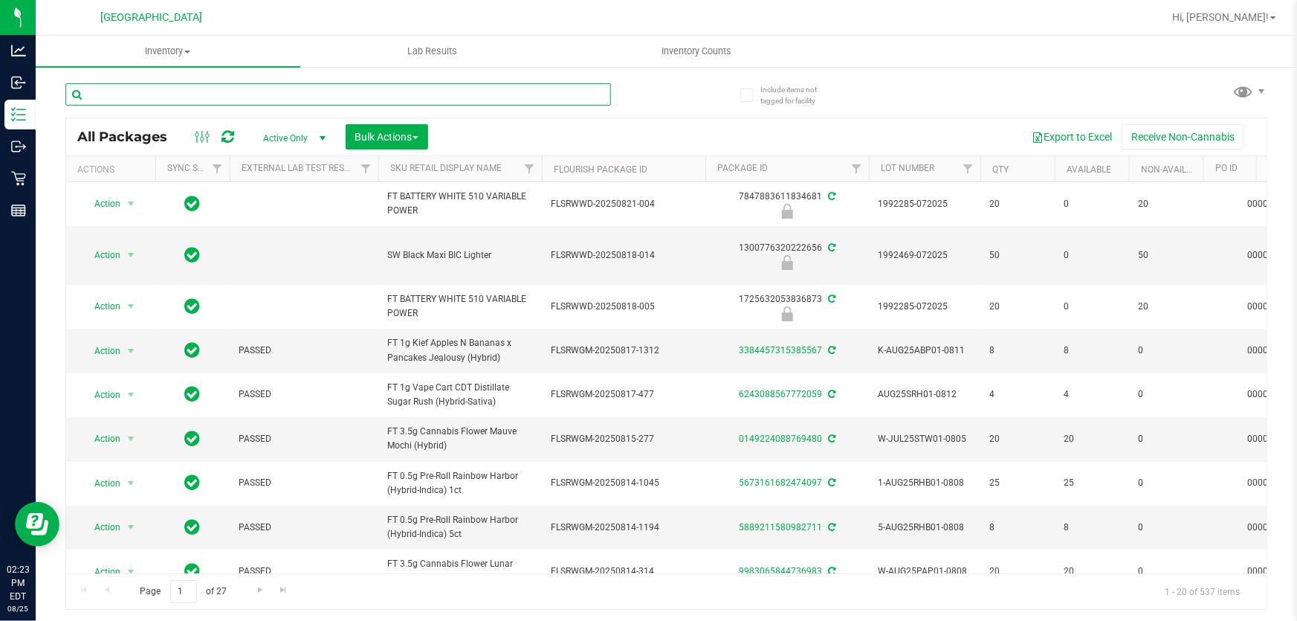
click at [476, 89] on input "text" at bounding box center [337, 94] width 545 height 22
type input "1174410395471217"
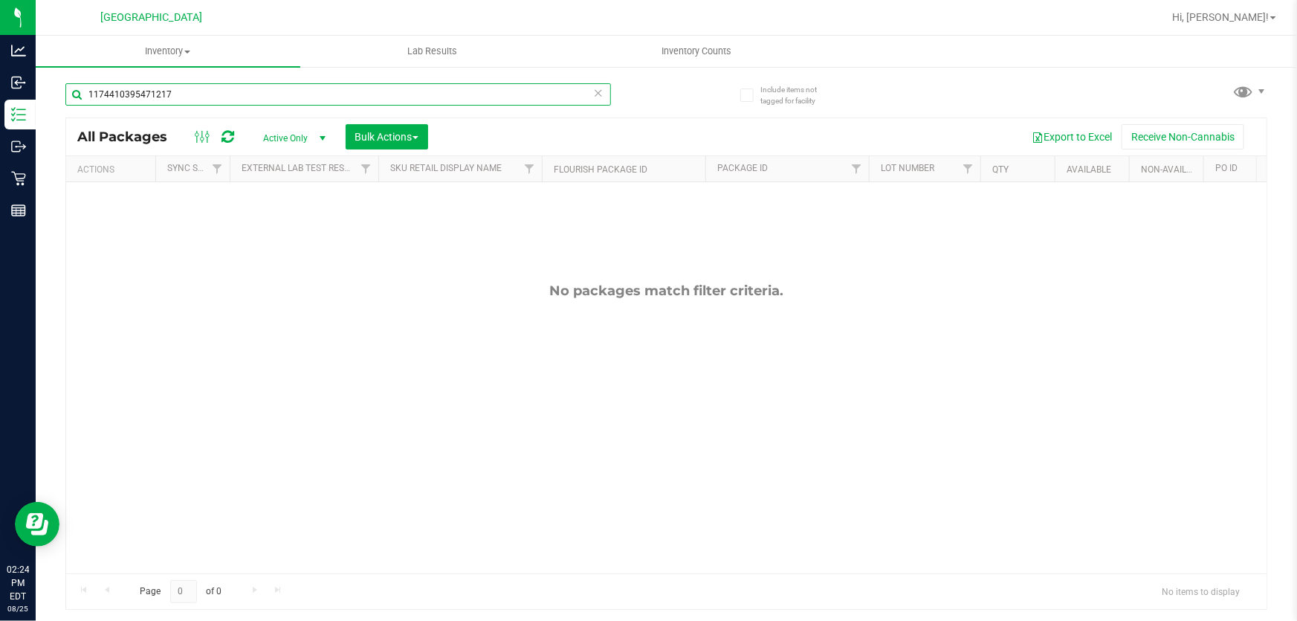
drag, startPoint x: 476, startPoint y: 89, endPoint x: 0, endPoint y: -82, distance: 506.1
click at [0, 0] on html "Analytics Inbound Inventory Outbound Retail Reports 02:24 PM EDT [DATE] 08/[GEO…" at bounding box center [648, 310] width 1297 height 621
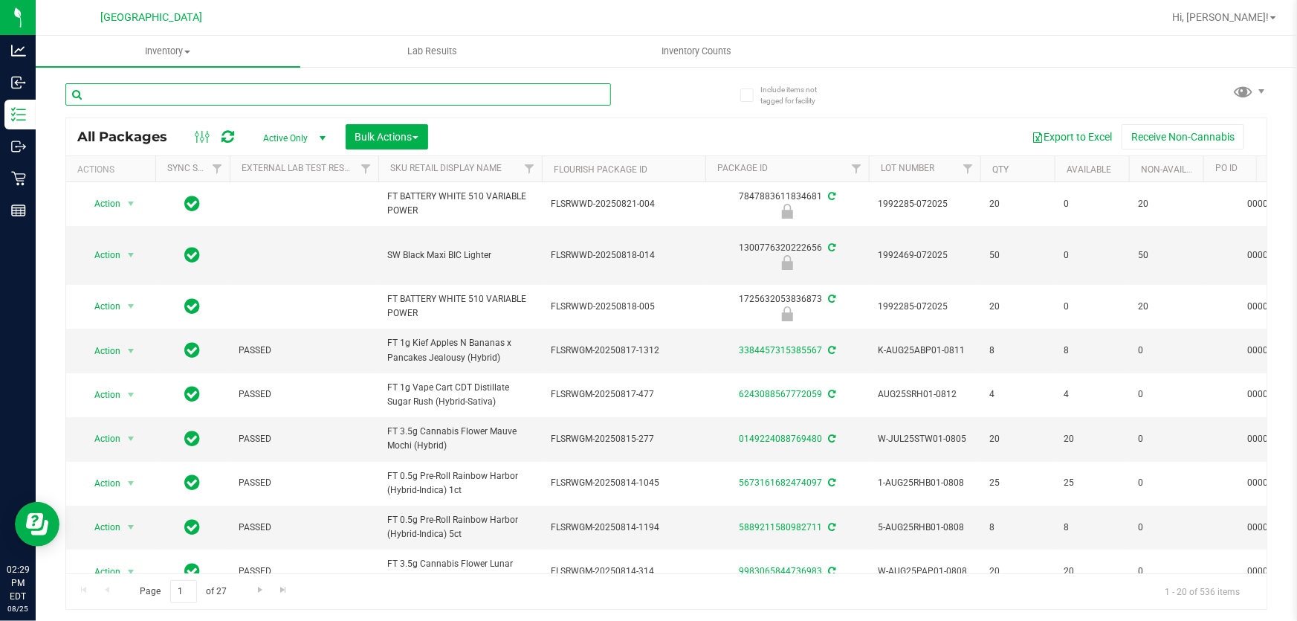
click at [213, 97] on input "text" at bounding box center [337, 94] width 545 height 22
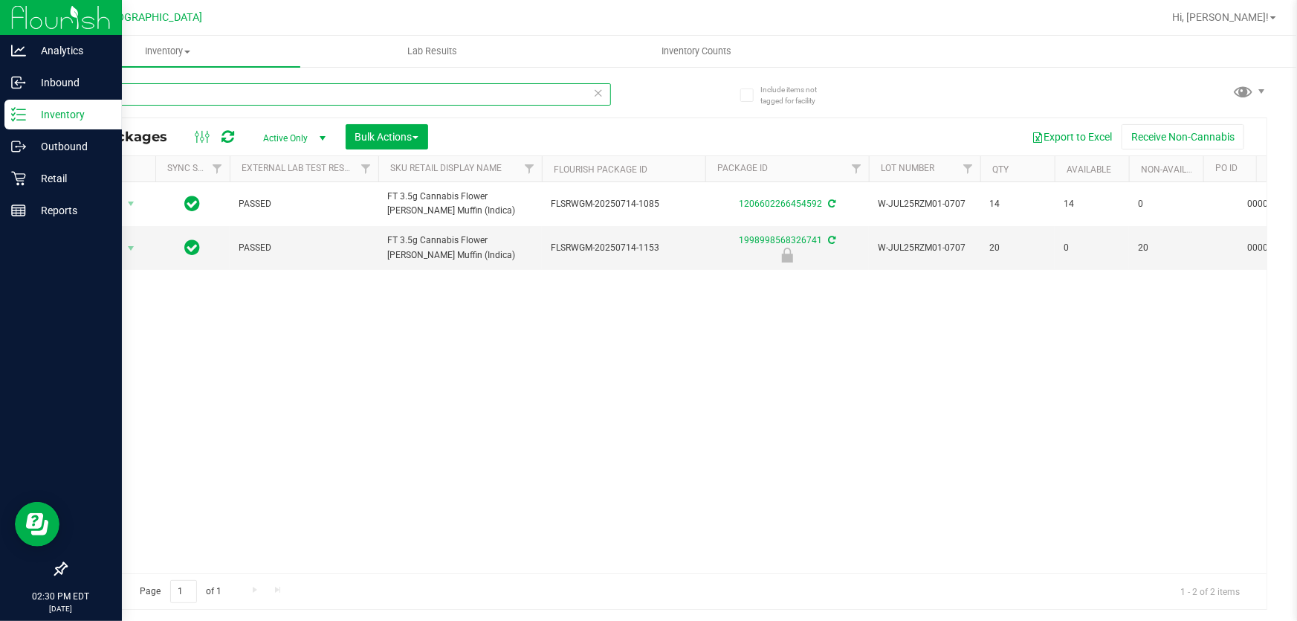
type input "muffin"
